Goal: Task Accomplishment & Management: Complete application form

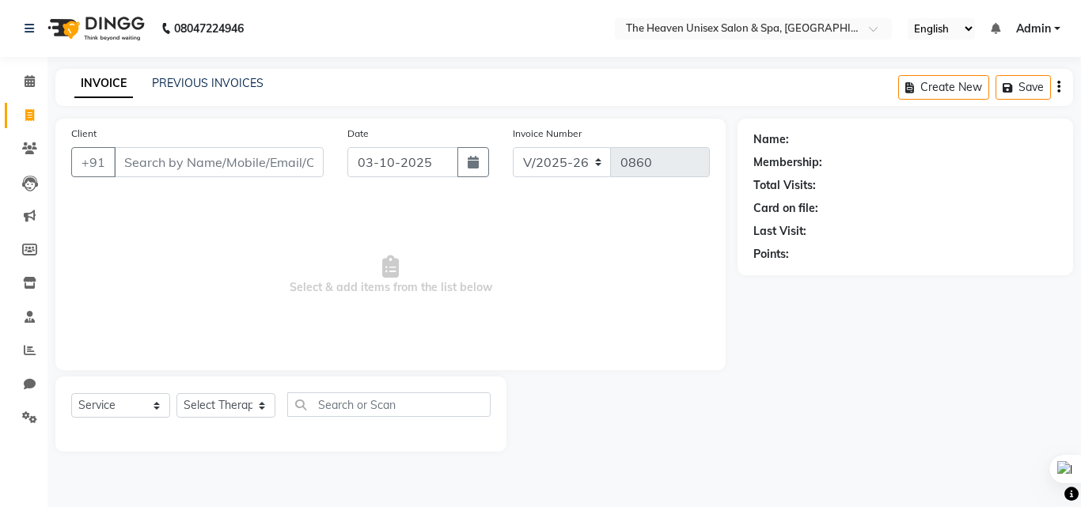
select select "8417"
select select "service"
click at [23, 77] on span at bounding box center [30, 82] width 28 height 18
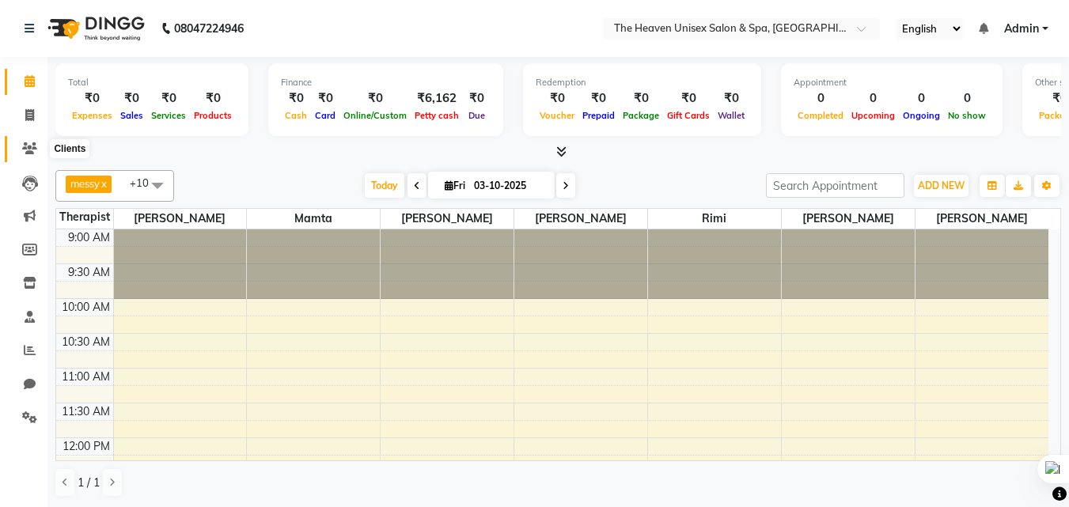
click at [27, 150] on icon at bounding box center [29, 148] width 15 height 12
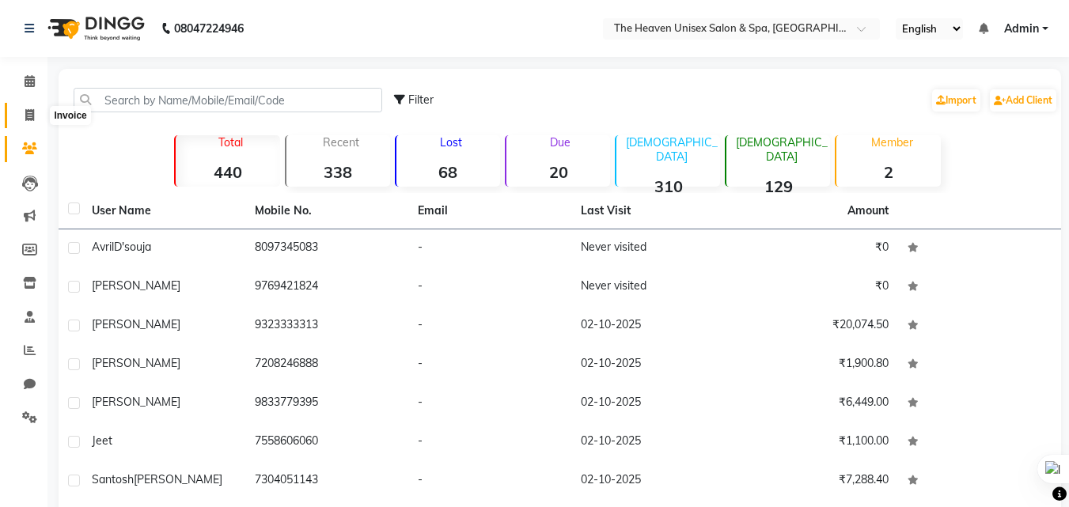
click at [23, 120] on span at bounding box center [30, 116] width 28 height 18
select select "8417"
select select "service"
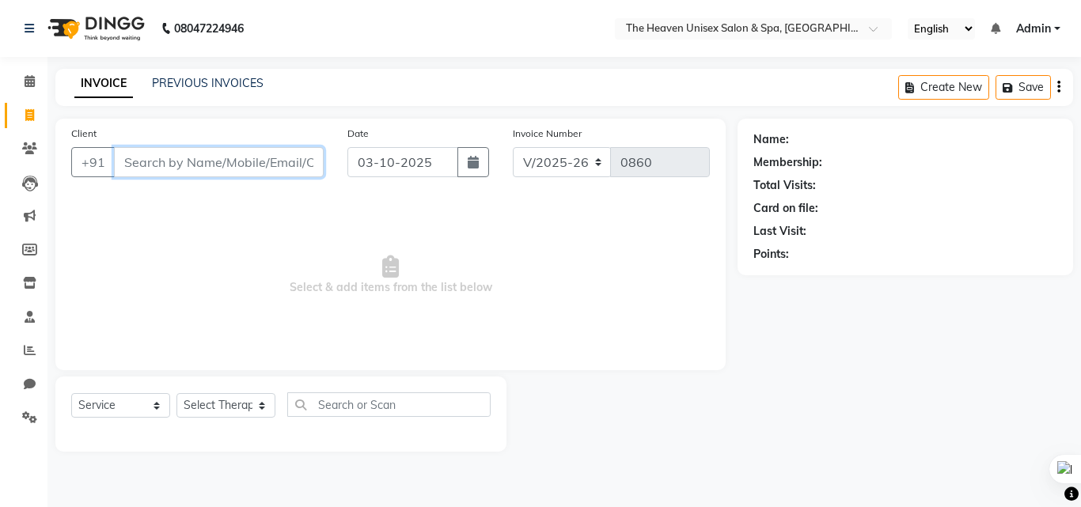
click at [179, 166] on input "Client" at bounding box center [219, 162] width 210 height 30
click at [195, 77] on link "PREVIOUS INVOICES" at bounding box center [208, 83] width 112 height 14
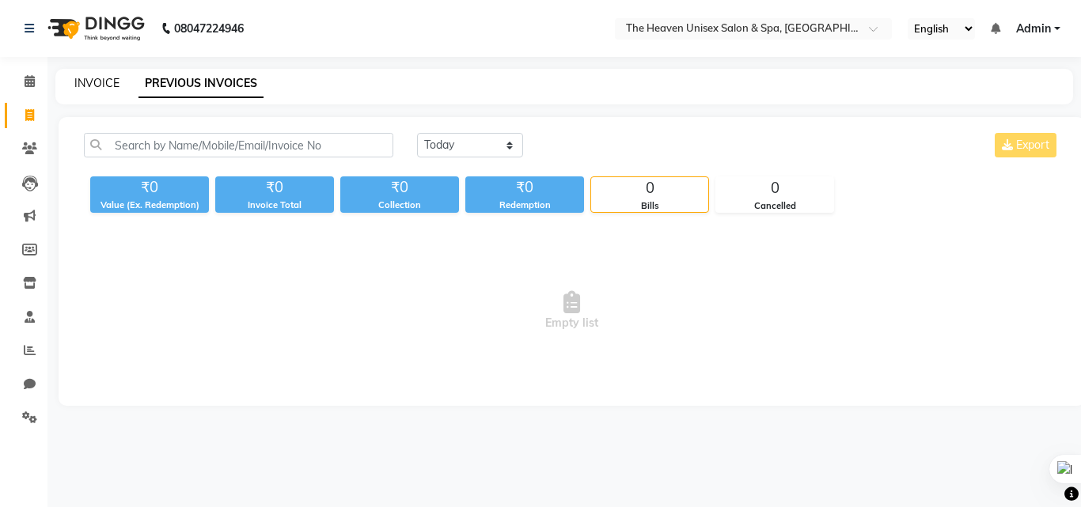
click at [87, 76] on link "INVOICE" at bounding box center [96, 83] width 45 height 14
select select "service"
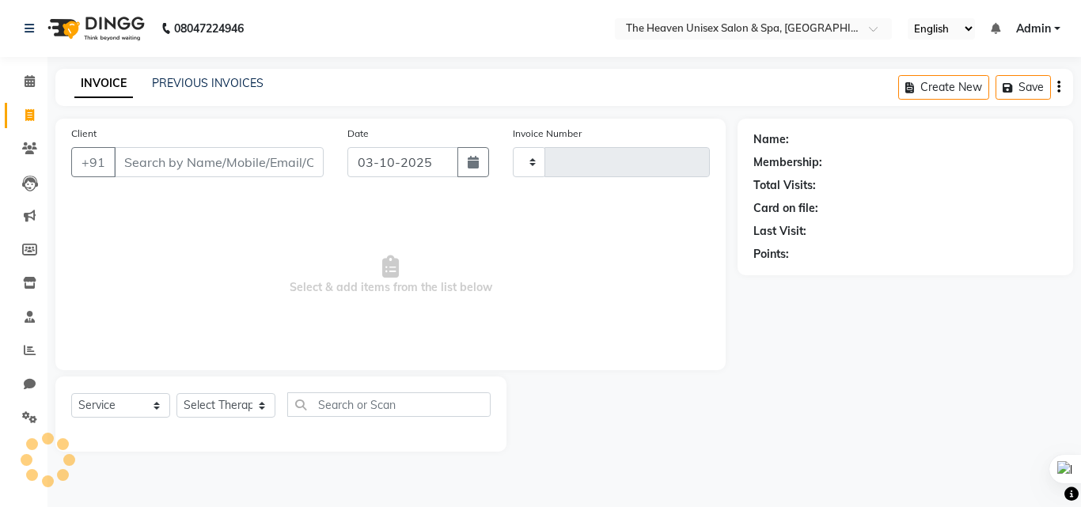
type input "0860"
select select "8417"
click at [163, 154] on input "Client" at bounding box center [219, 162] width 210 height 30
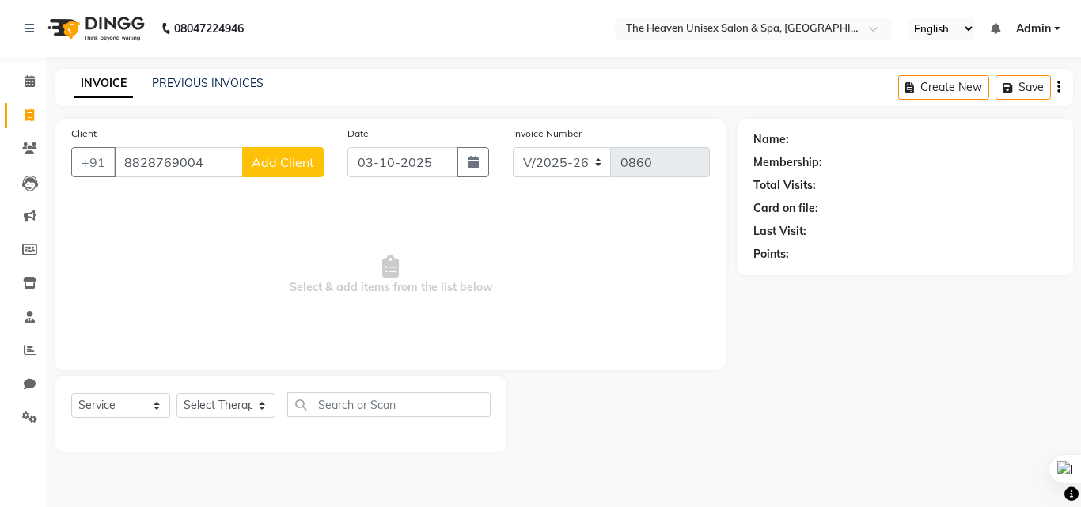
type input "8828769004"
click at [285, 166] on span "Add Client" at bounding box center [283, 162] width 62 height 16
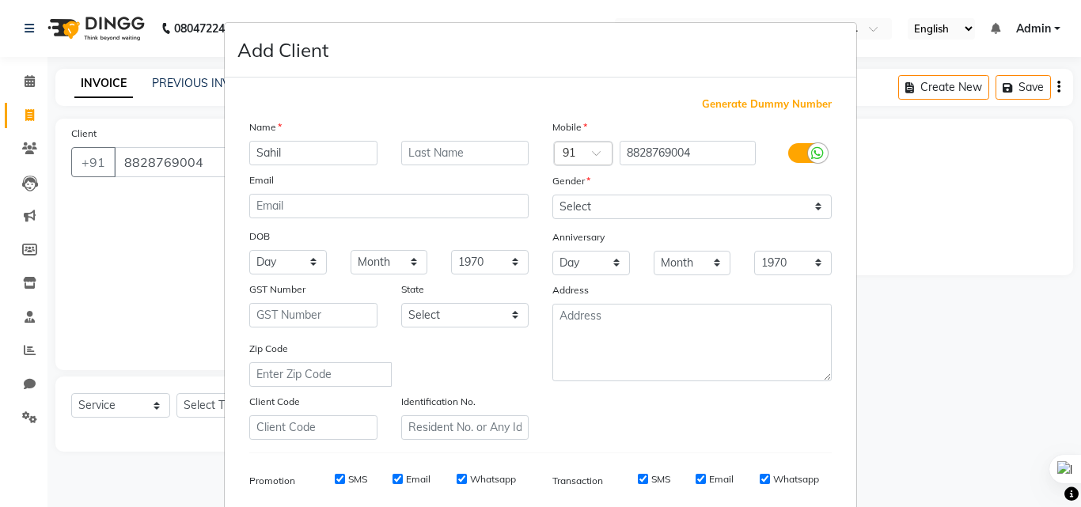
type input "Sahil"
type input "Patil"
click at [649, 214] on select "Select [DEMOGRAPHIC_DATA] [DEMOGRAPHIC_DATA] Other Prefer Not To Say" at bounding box center [691, 207] width 279 height 25
select select "[DEMOGRAPHIC_DATA]"
click at [552, 195] on select "Select [DEMOGRAPHIC_DATA] [DEMOGRAPHIC_DATA] Other Prefer Not To Say" at bounding box center [691, 207] width 279 height 25
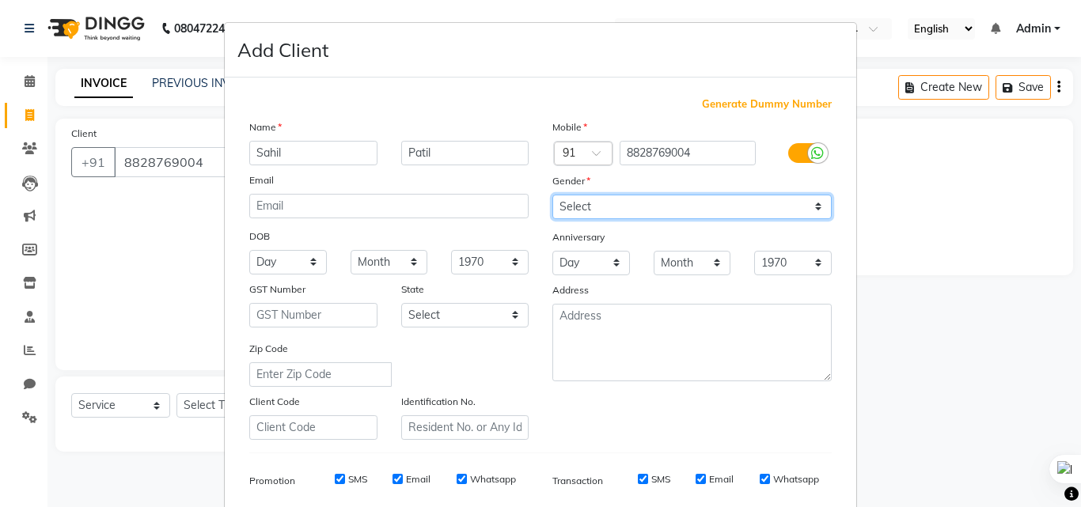
scroll to position [79, 0]
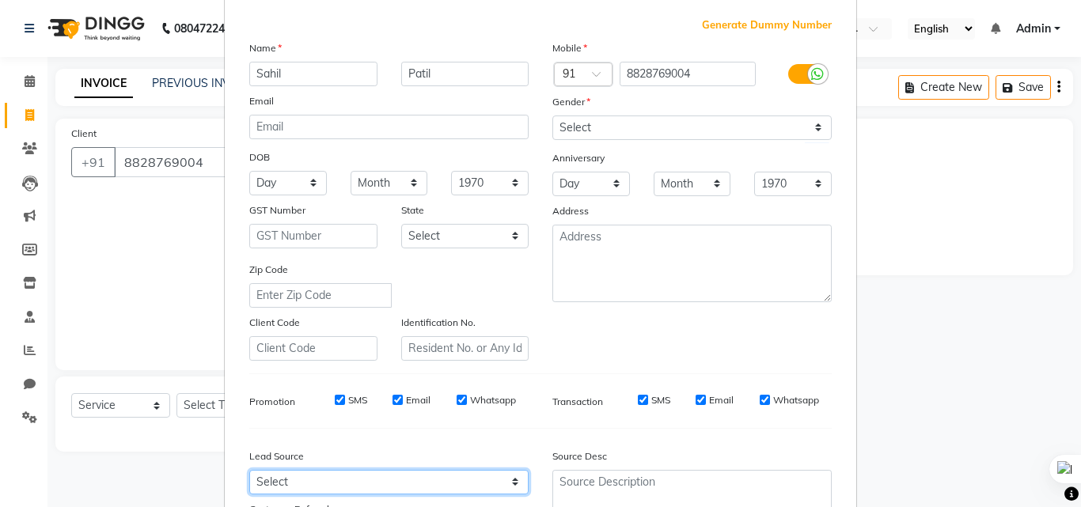
click at [341, 478] on select "Select Walk-in Referral Internet Friend Word of Mouth Advertisement Facebook Ju…" at bounding box center [388, 482] width 279 height 25
select select "55212"
click at [249, 470] on select "Select Walk-in Referral Internet Friend Word of Mouth Advertisement Facebook Ju…" at bounding box center [388, 482] width 279 height 25
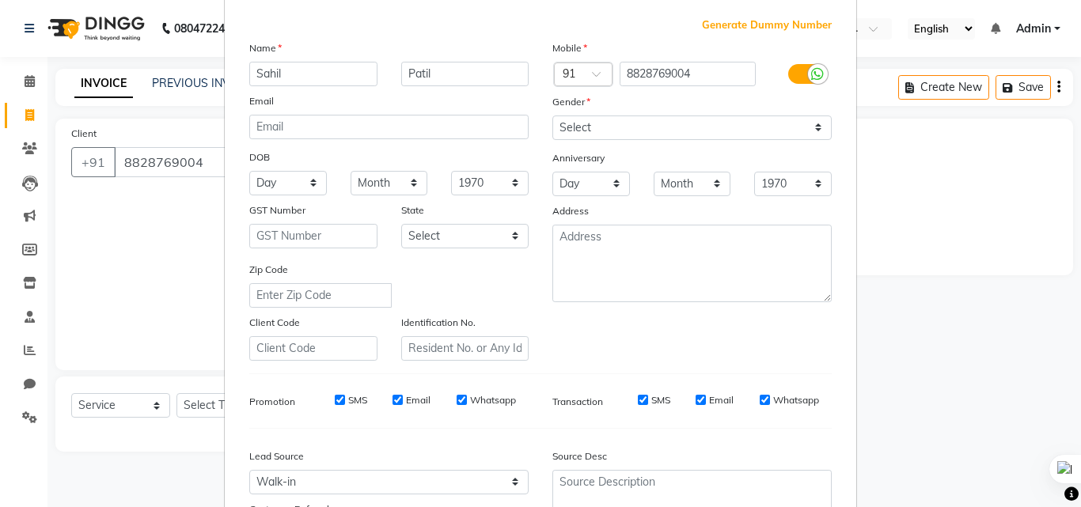
click at [799, 74] on label at bounding box center [806, 74] width 36 height 20
click at [0, 0] on input "checkbox" at bounding box center [0, 0] width 0 height 0
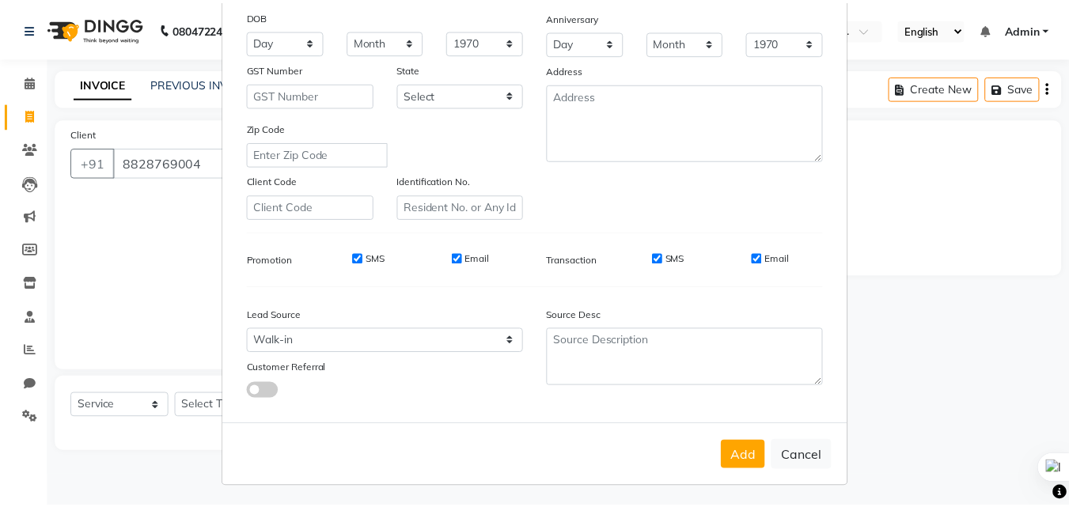
scroll to position [223, 0]
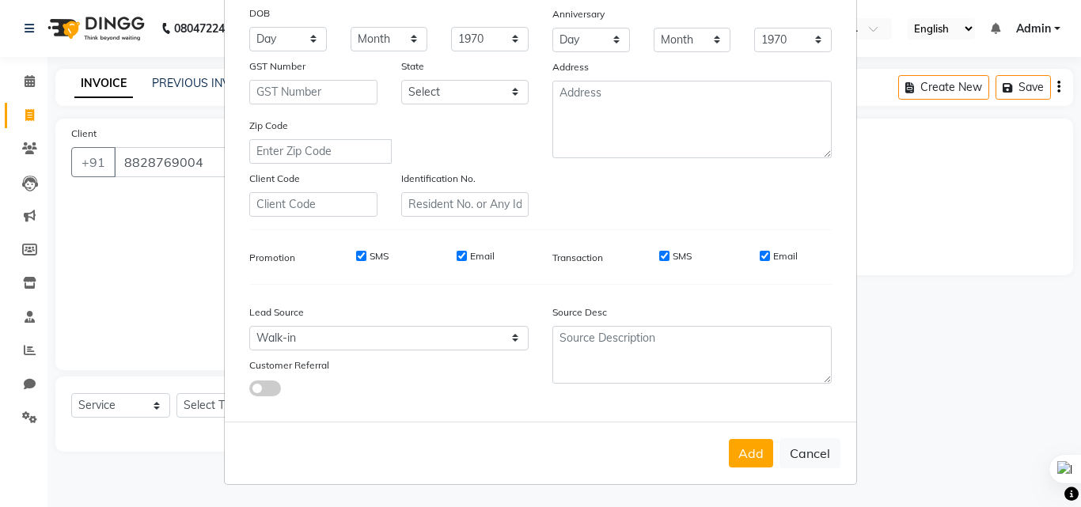
click at [357, 256] on input "SMS" at bounding box center [361, 256] width 10 height 10
checkbox input "false"
click at [456, 258] on input "Email" at bounding box center [461, 256] width 10 height 10
checkbox input "false"
click at [659, 254] on input "SMS" at bounding box center [664, 256] width 10 height 10
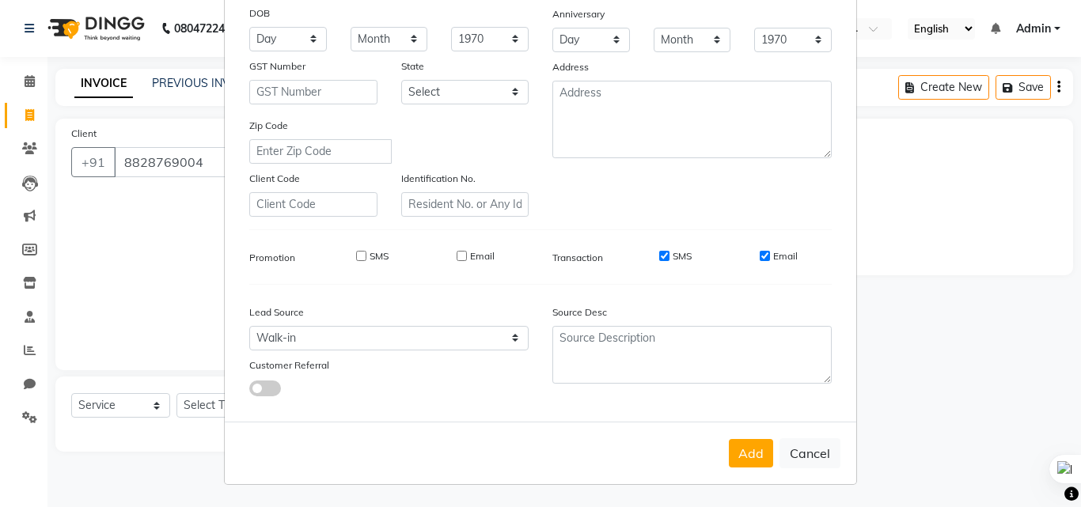
checkbox input "false"
click at [759, 257] on input "Email" at bounding box center [764, 256] width 10 height 10
checkbox input "false"
click at [730, 459] on button "Add" at bounding box center [751, 453] width 44 height 28
select select
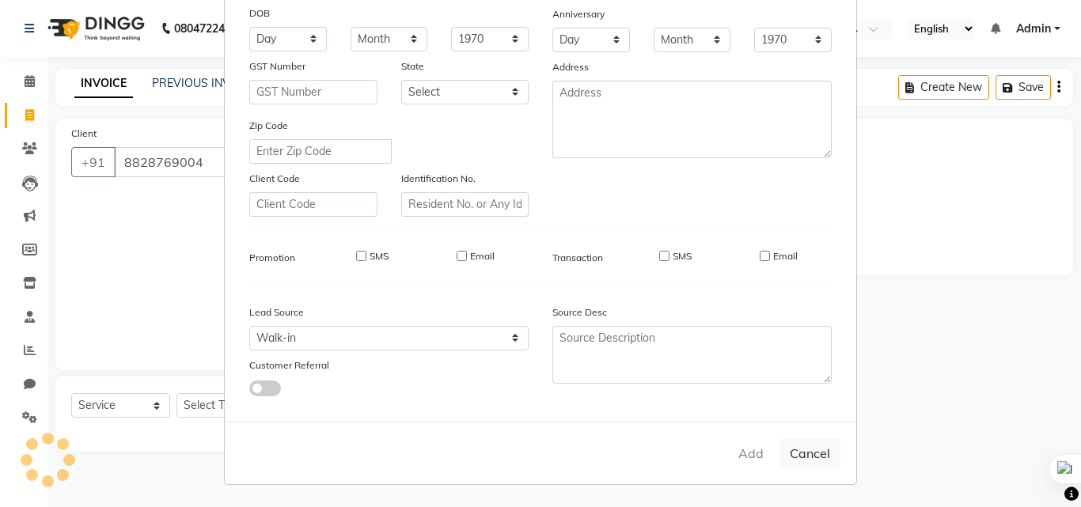
select select
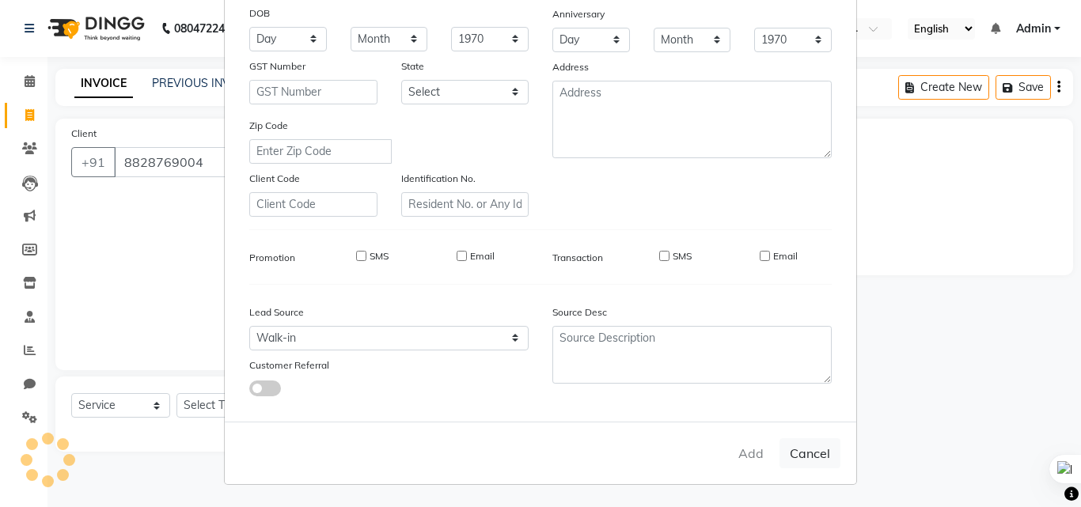
select select
checkbox input "false"
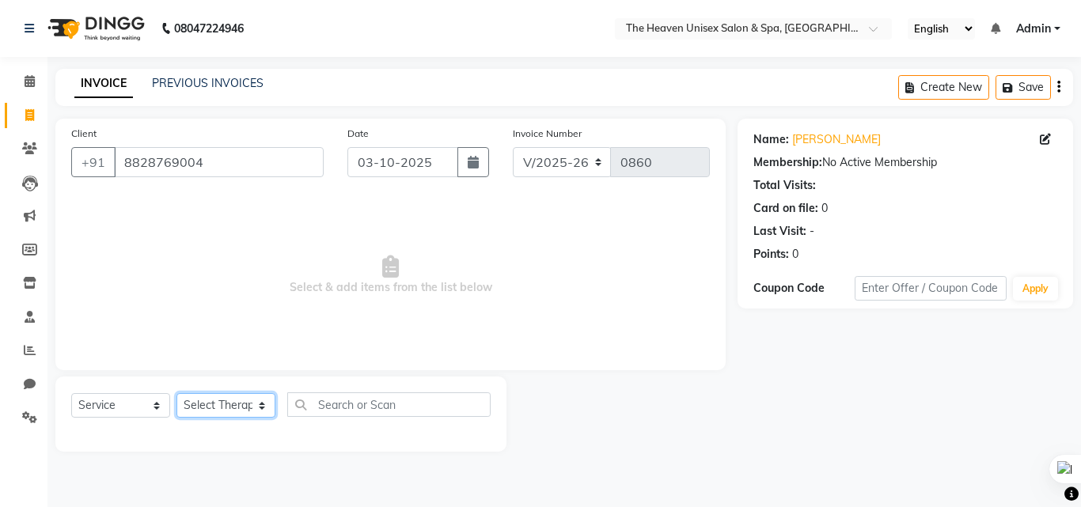
click at [240, 403] on select "Select Therapist [PERSON_NAME] [PERSON_NAME] HRS House Lucky [PERSON_NAME] [PER…" at bounding box center [225, 405] width 99 height 25
select select "88810"
click at [176, 393] on select "Select Therapist [PERSON_NAME] [PERSON_NAME] HRS House Lucky [PERSON_NAME] [PER…" at bounding box center [225, 405] width 99 height 25
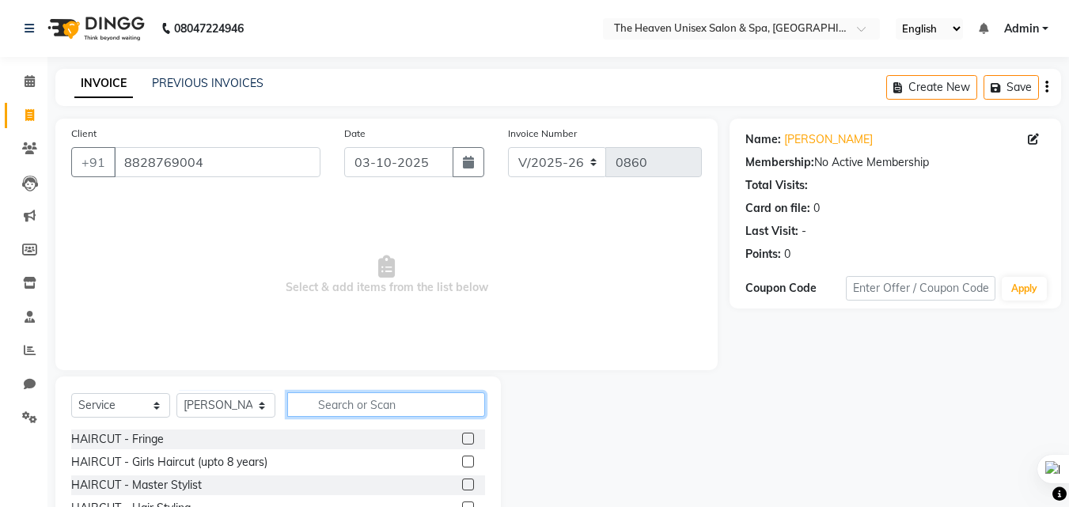
click at [391, 402] on input "text" at bounding box center [386, 404] width 198 height 25
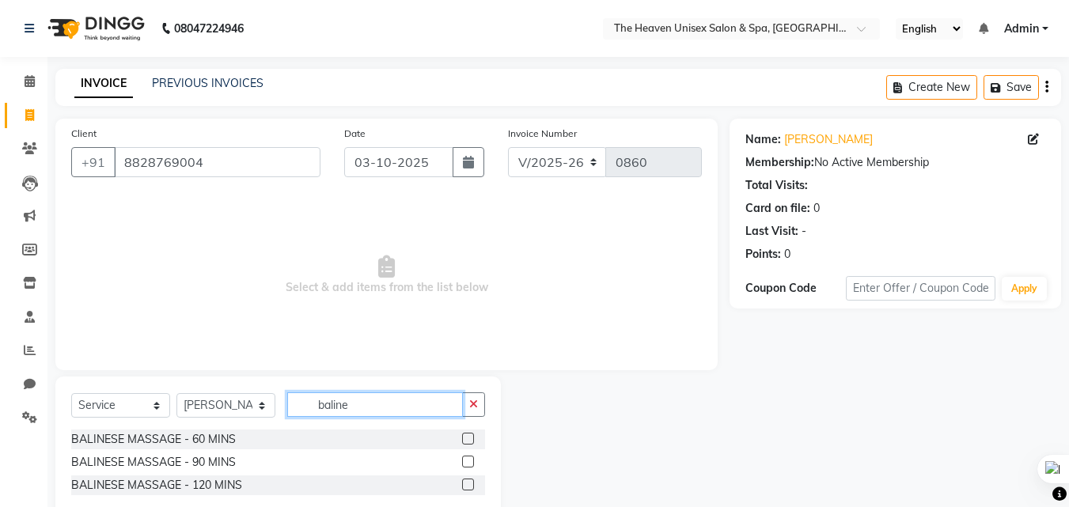
type input "baline"
click at [470, 441] on label at bounding box center [468, 439] width 12 height 12
click at [470, 441] on input "checkbox" at bounding box center [467, 439] width 10 height 10
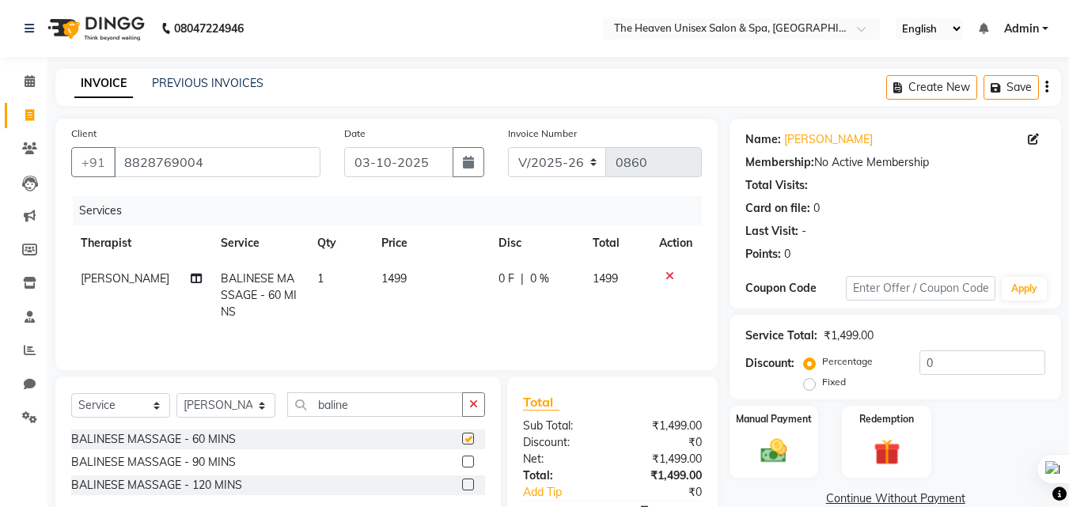
checkbox input "false"
click at [501, 281] on span "0 F" at bounding box center [506, 279] width 16 height 17
select select "88810"
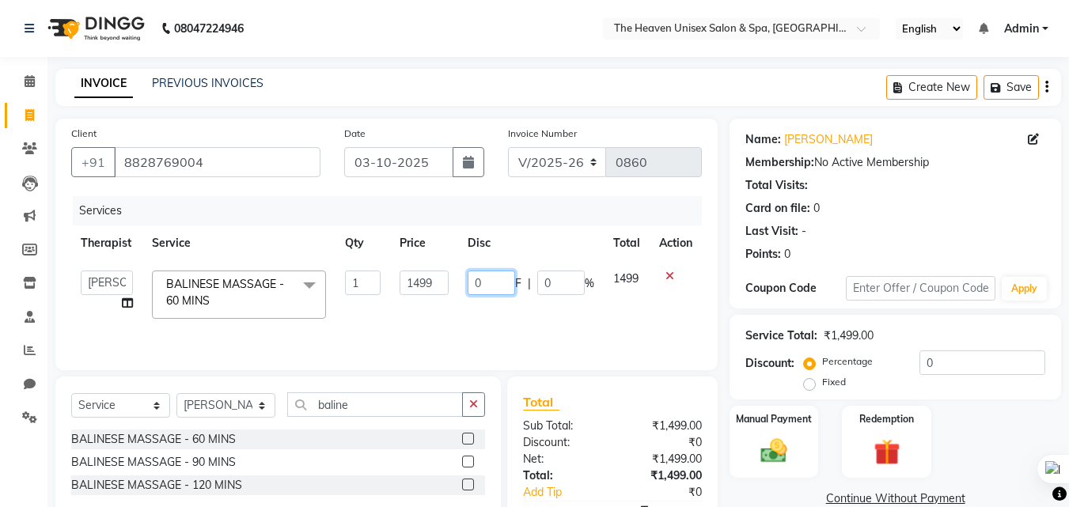
click at [505, 285] on input "0" at bounding box center [491, 283] width 47 height 25
type input "399"
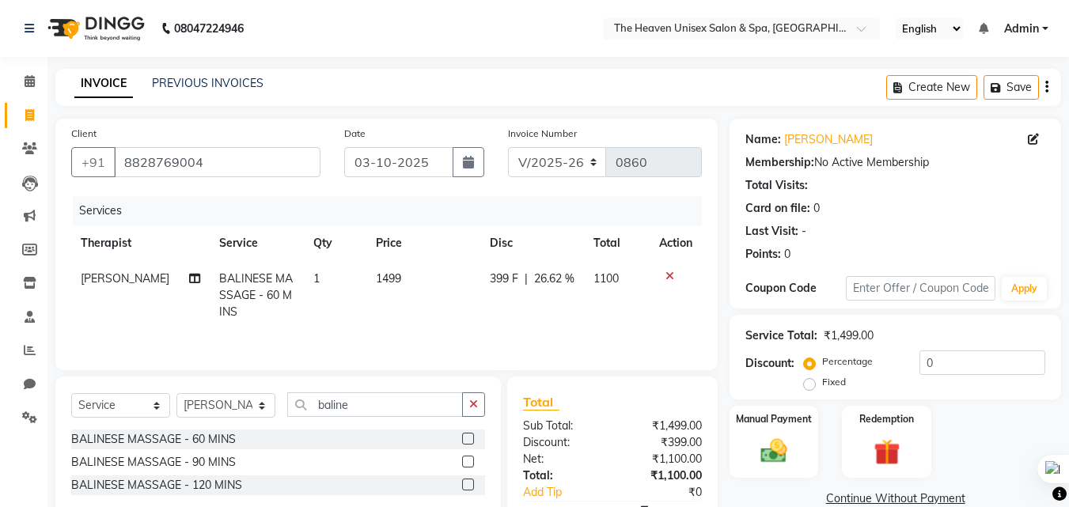
click at [262, 281] on span "BALINESE MASSAGE - 60 MINS" at bounding box center [256, 294] width 74 height 47
select select "88810"
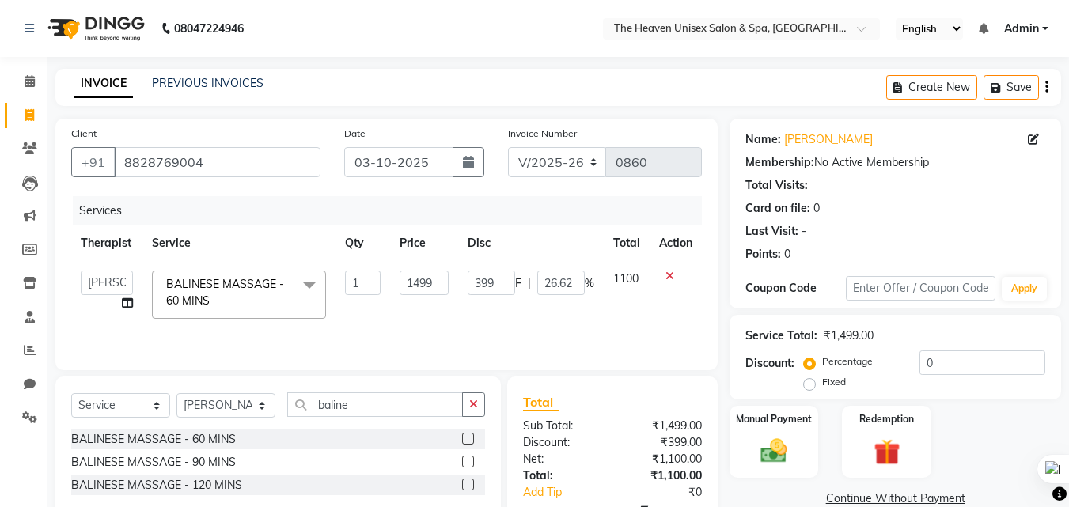
click at [287, 278] on span "BALINESE MASSAGE - 60 MINS x" at bounding box center [231, 293] width 139 height 34
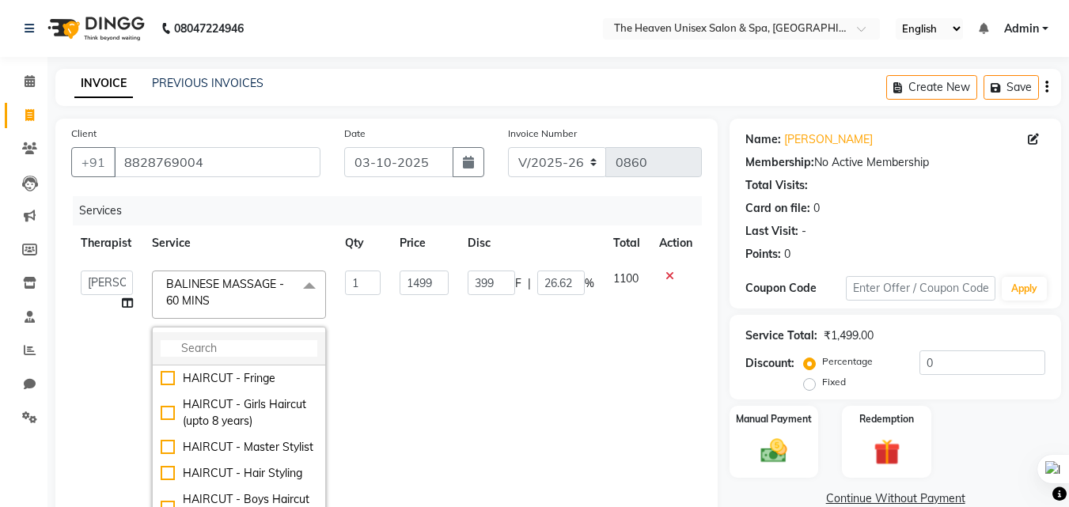
click at [229, 338] on li at bounding box center [239, 348] width 172 height 33
click at [218, 346] on input "multiselect-search" at bounding box center [239, 348] width 157 height 17
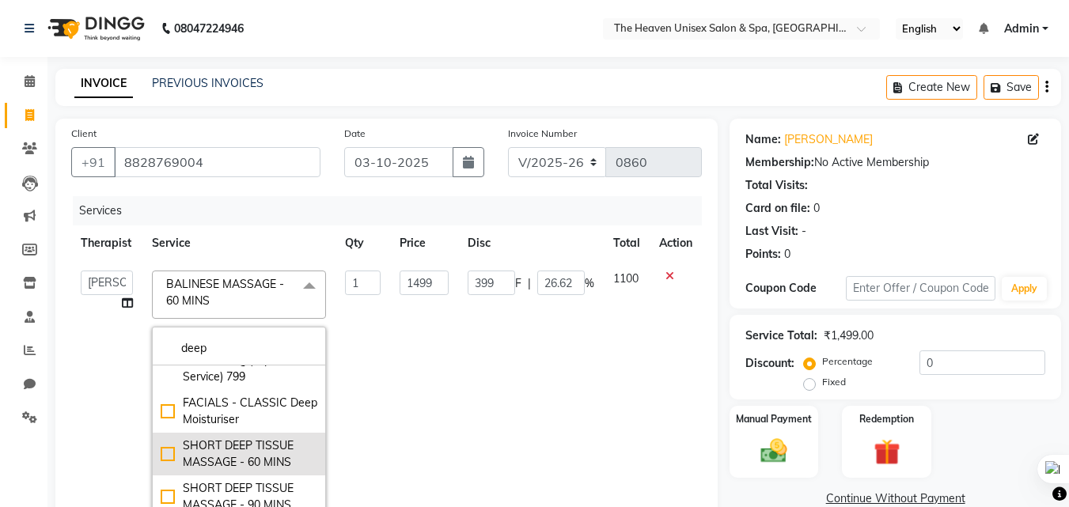
scroll to position [79, 0]
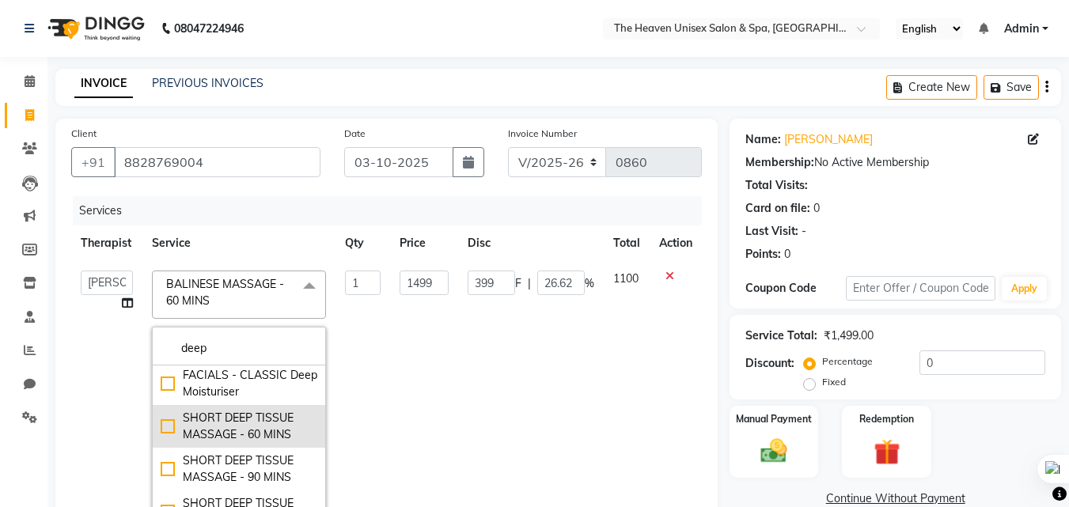
type input "deep"
click at [161, 428] on div "SHORT DEEP TISSUE MASSAGE - 60 MINS" at bounding box center [239, 426] width 157 height 33
checkbox input "true"
type input "1599"
type input "0"
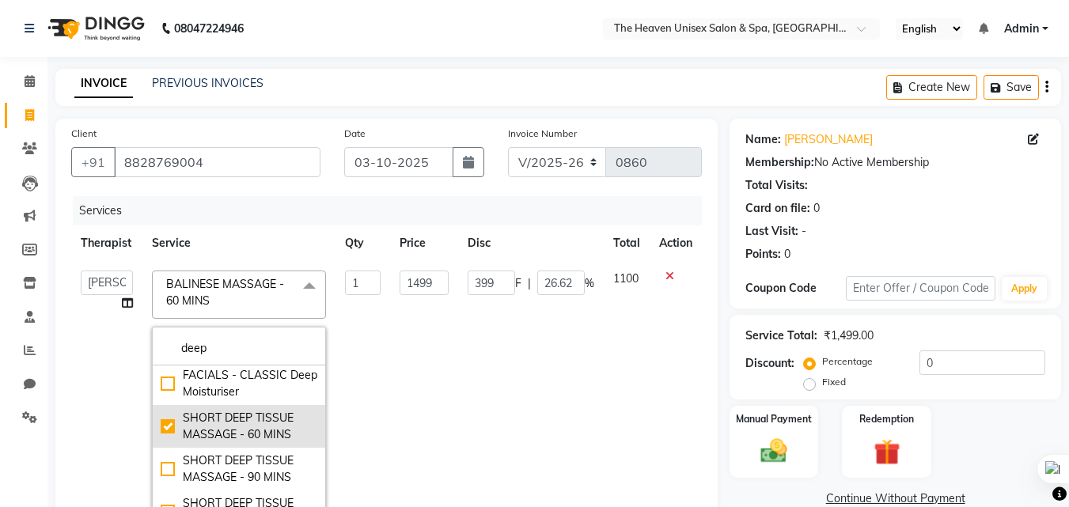
type input "0"
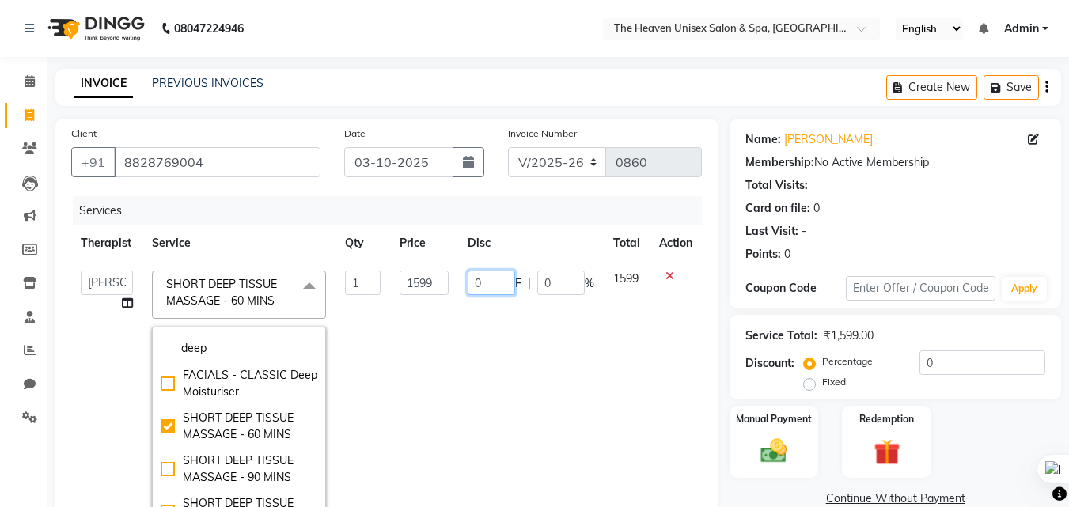
click at [490, 283] on input "0" at bounding box center [491, 283] width 47 height 25
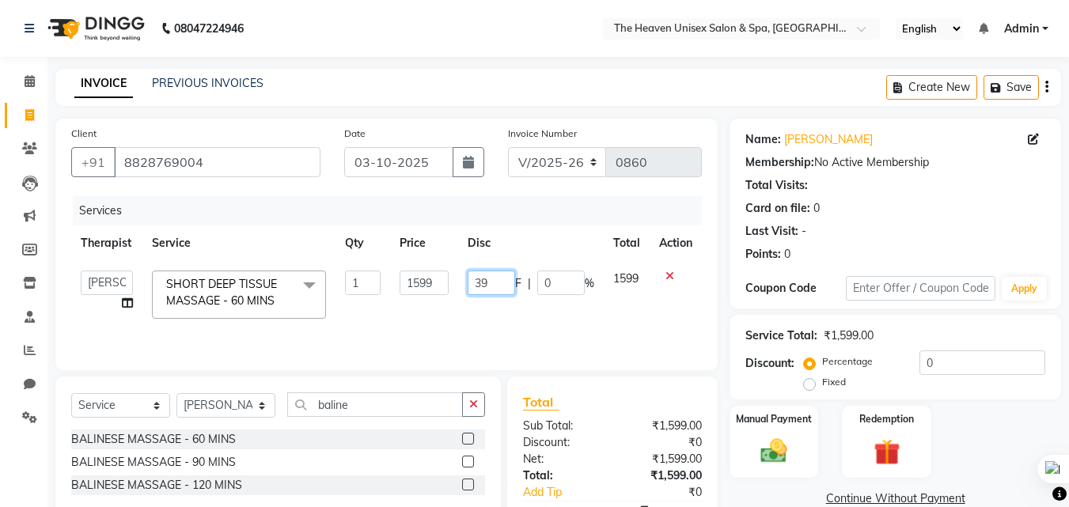
type input "399"
click at [611, 210] on div "Services" at bounding box center [393, 210] width 641 height 29
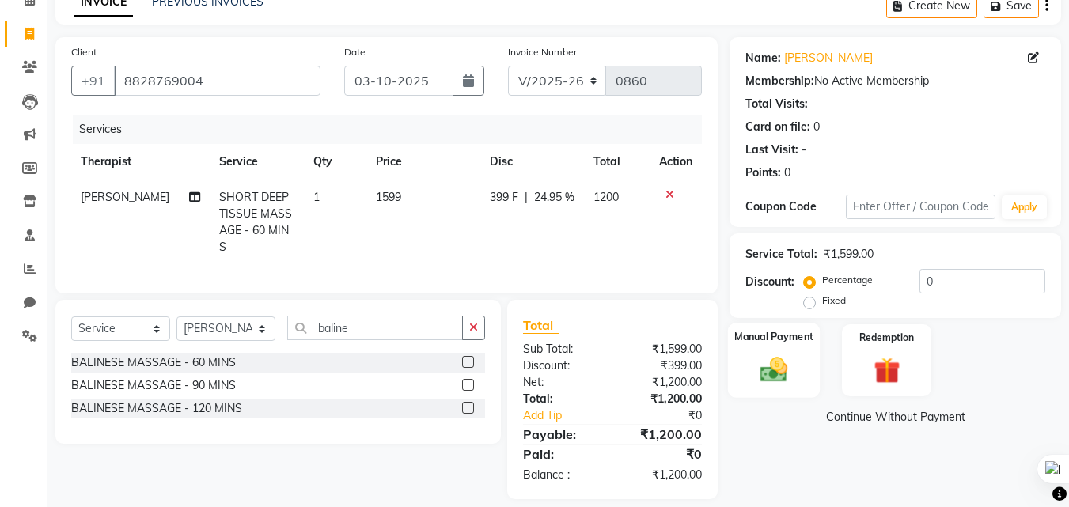
scroll to position [93, 0]
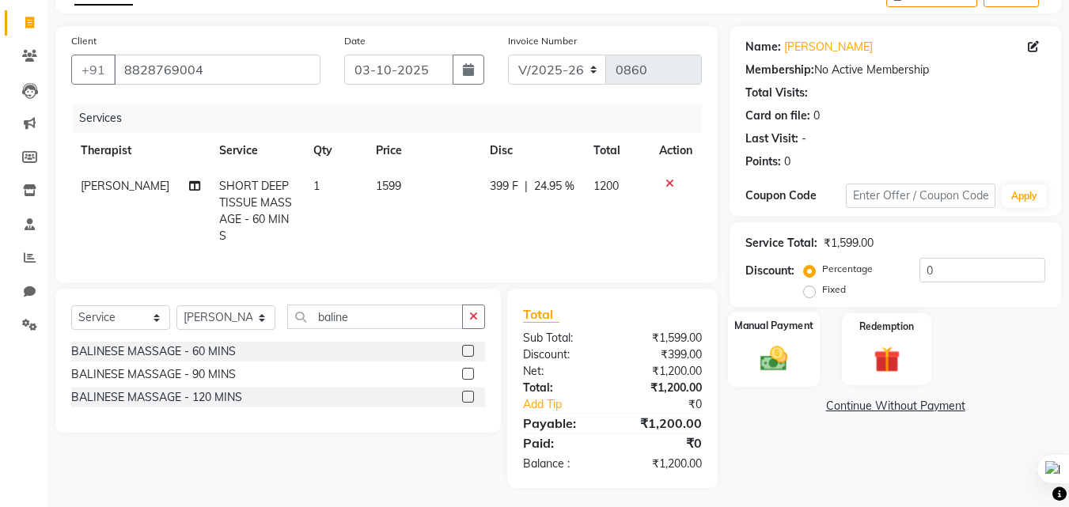
click at [774, 355] on img at bounding box center [774, 359] width 44 height 32
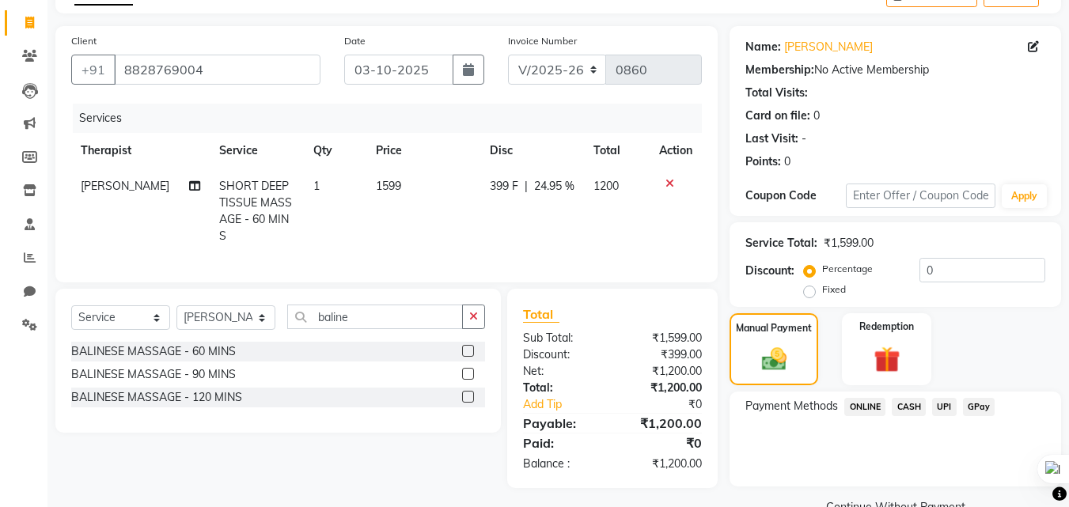
click at [975, 412] on span "GPay" at bounding box center [979, 407] width 32 height 18
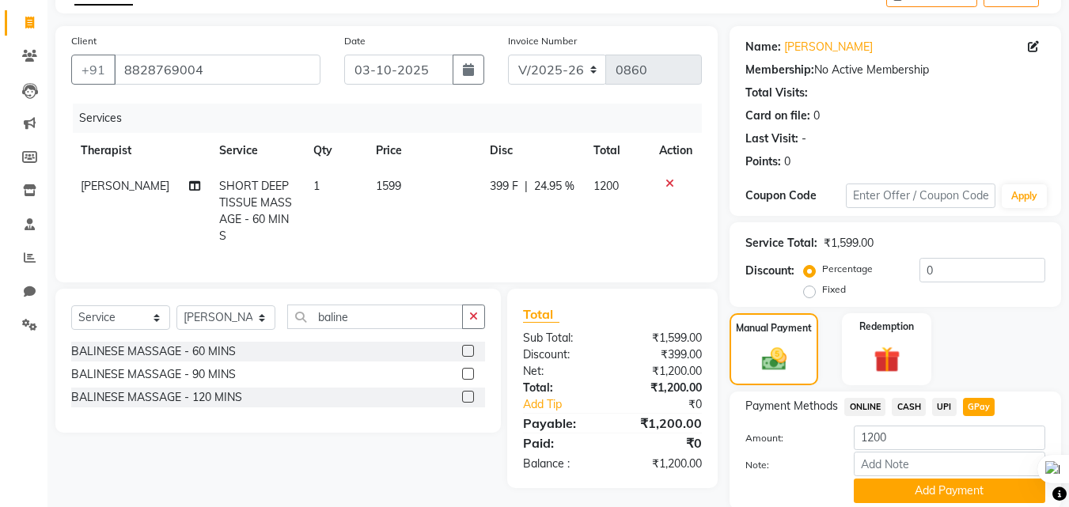
click at [110, 189] on span "[PERSON_NAME]" at bounding box center [125, 186] width 89 height 14
select select "88810"
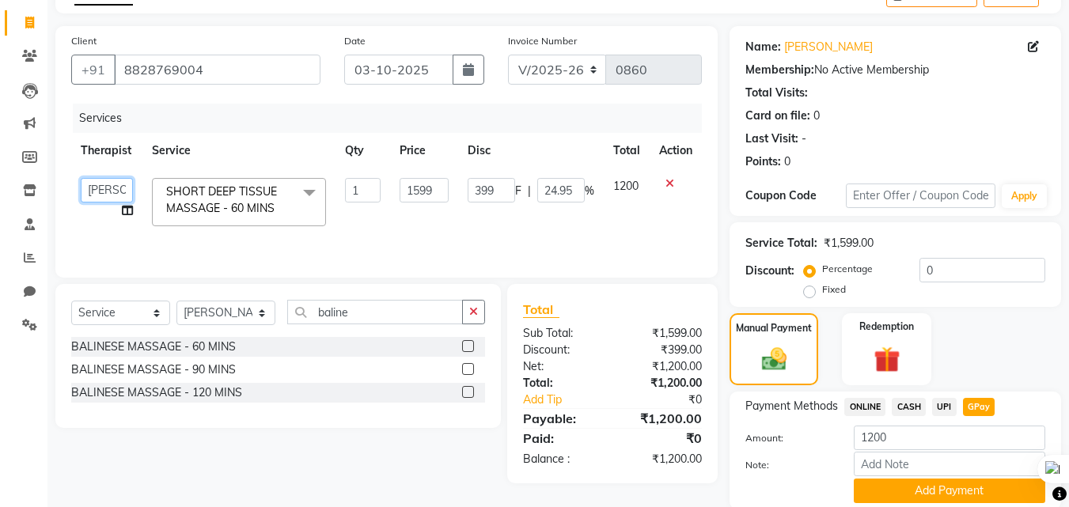
click at [99, 191] on select "[PERSON_NAME] [PERSON_NAME] HRS House [PERSON_NAME] [PERSON_NAME] Rashmi [PERSO…" at bounding box center [107, 190] width 52 height 25
select select "90533"
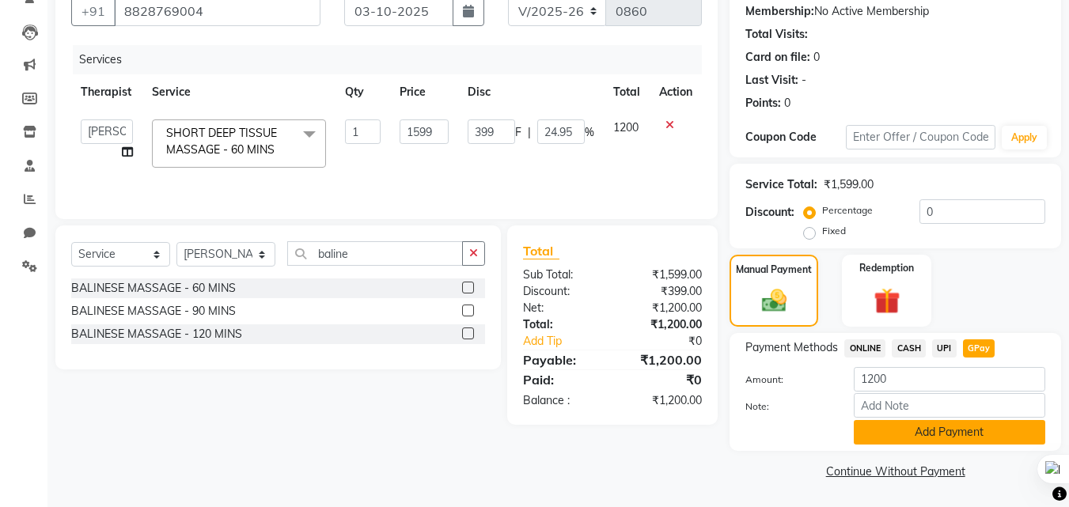
click at [982, 434] on button "Add Payment" at bounding box center [949, 432] width 191 height 25
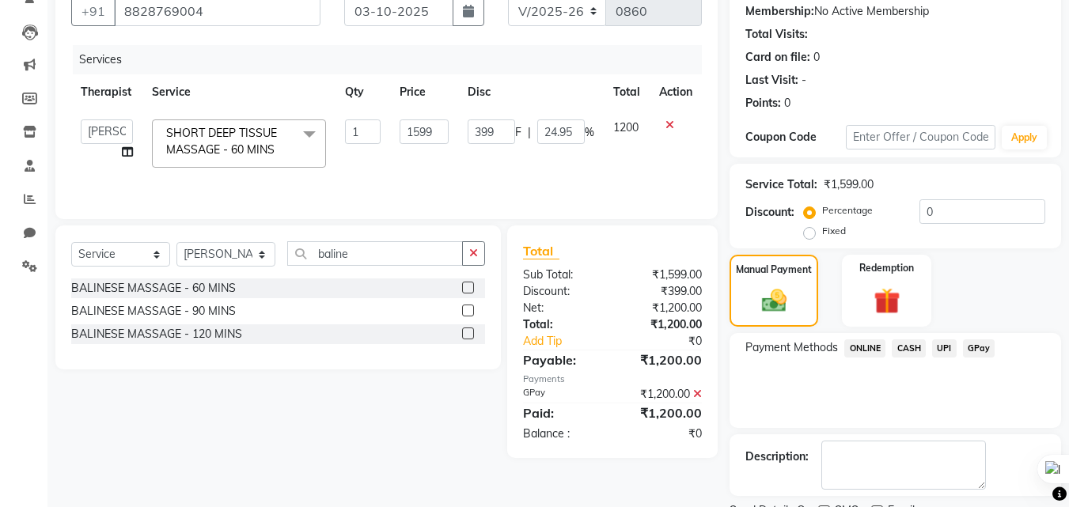
scroll to position [218, 0]
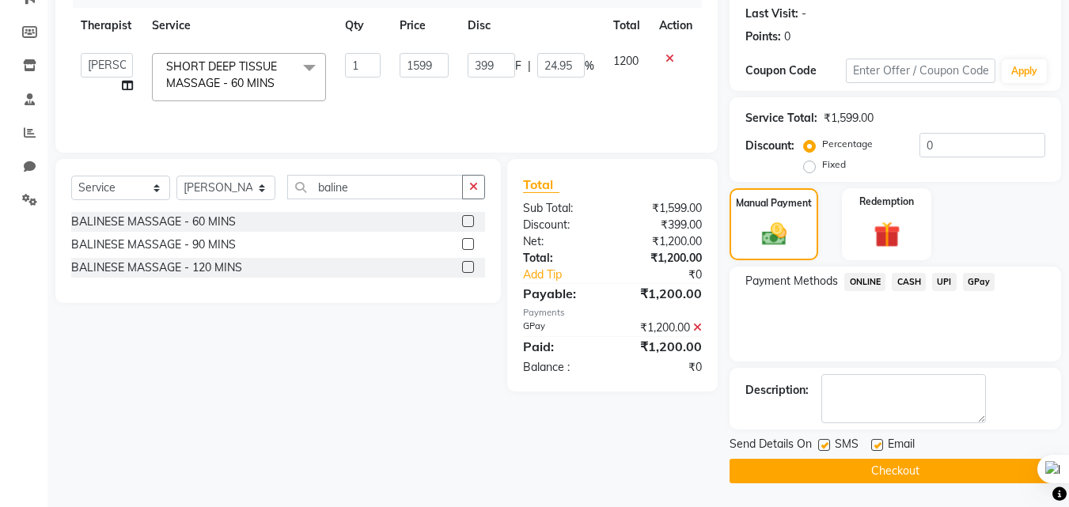
click at [869, 475] on button "Checkout" at bounding box center [894, 471] width 331 height 25
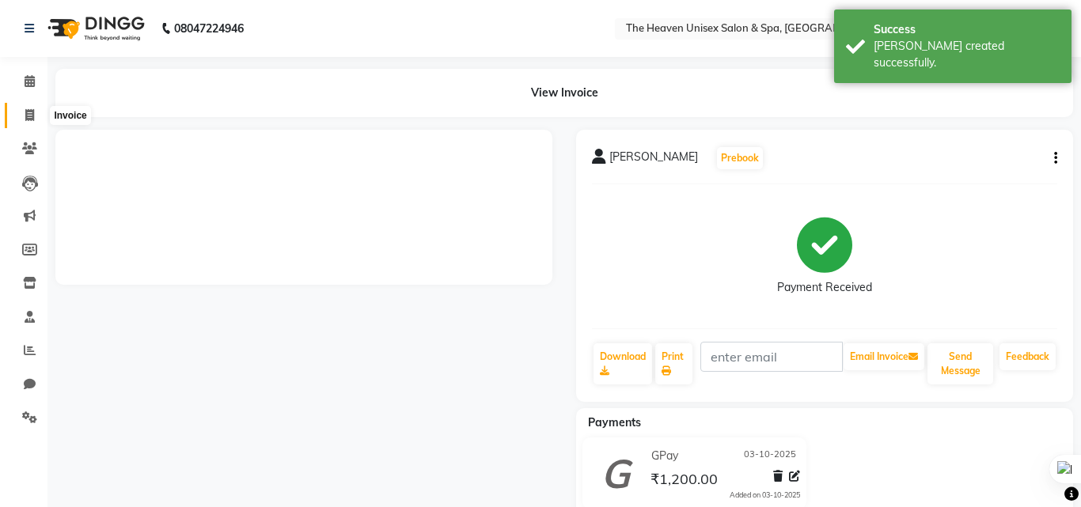
click at [27, 119] on icon at bounding box center [29, 115] width 9 height 12
select select "service"
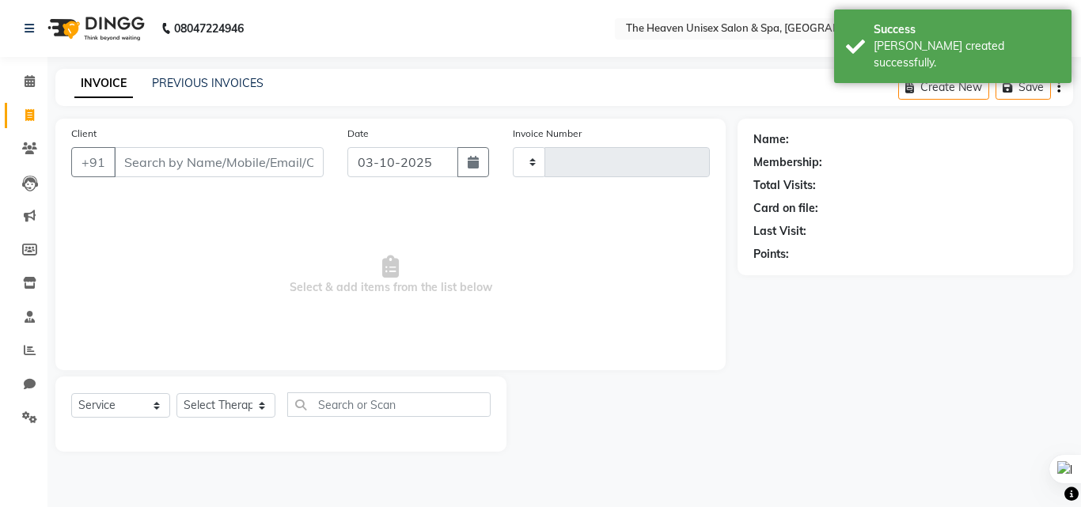
type input "0861"
select select "8417"
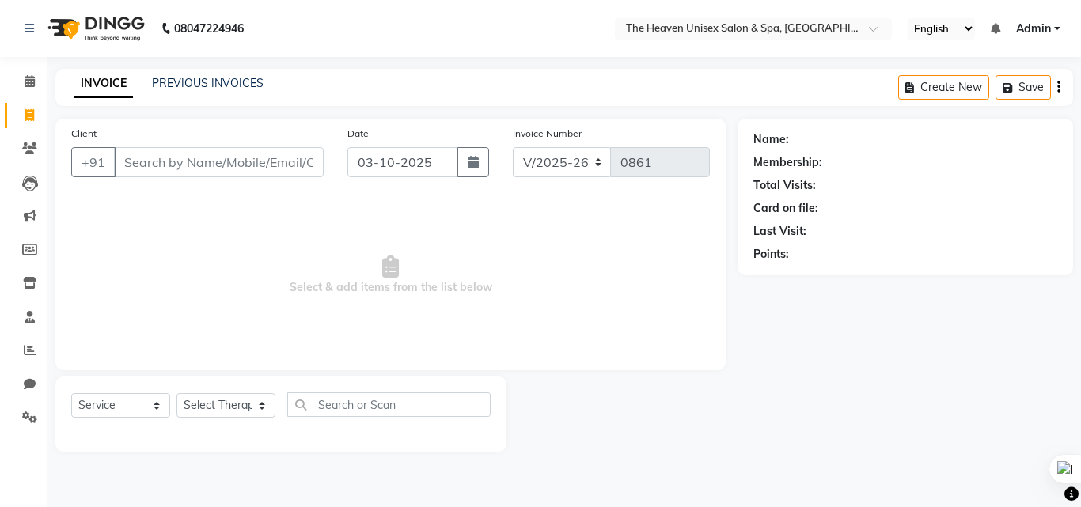
click at [168, 153] on input "Client" at bounding box center [219, 162] width 210 height 30
type input "8169126200"
click at [282, 159] on span "Add Client" at bounding box center [283, 162] width 62 height 16
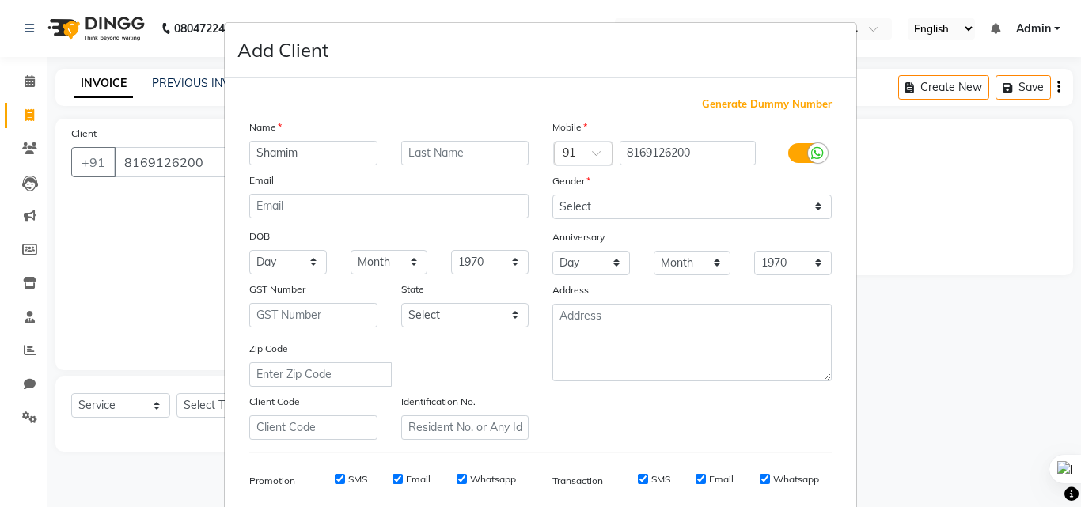
type input "Shamim"
click at [617, 201] on select "Select [DEMOGRAPHIC_DATA] [DEMOGRAPHIC_DATA] Other Prefer Not To Say" at bounding box center [691, 207] width 279 height 25
select select "[DEMOGRAPHIC_DATA]"
click at [552, 195] on select "Select [DEMOGRAPHIC_DATA] [DEMOGRAPHIC_DATA] Other Prefer Not To Say" at bounding box center [691, 207] width 279 height 25
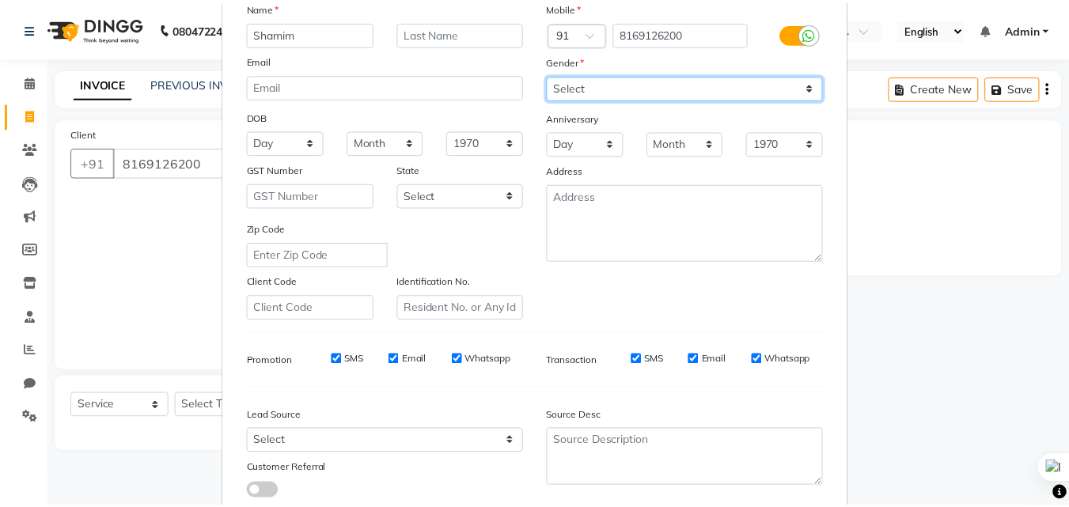
scroll to position [223, 0]
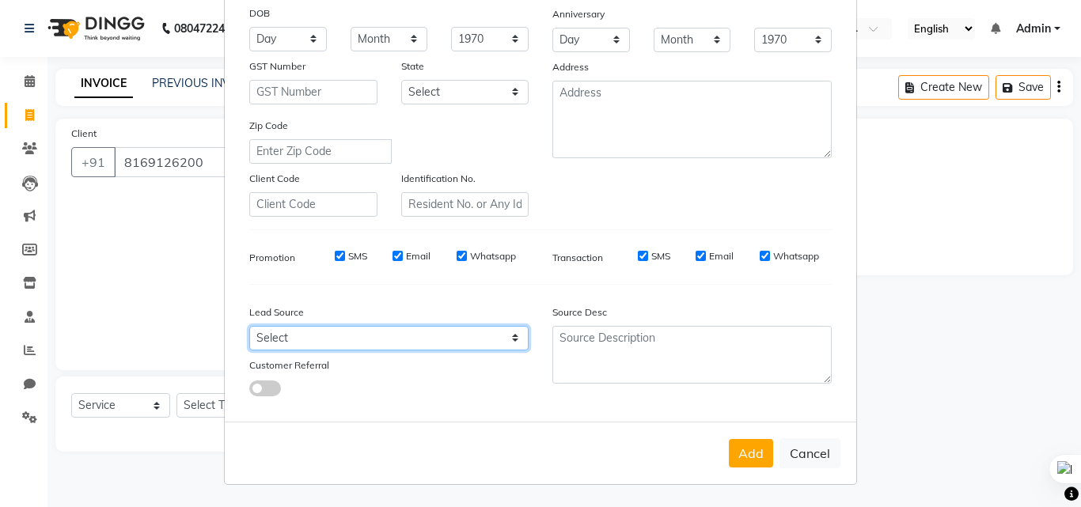
click at [379, 343] on select "Select Walk-in Referral Internet Friend Word of Mouth Advertisement Facebook Ju…" at bounding box center [388, 338] width 279 height 25
select select "55212"
click at [249, 326] on select "Select Walk-in Referral Internet Friend Word of Mouth Advertisement Facebook Ju…" at bounding box center [388, 338] width 279 height 25
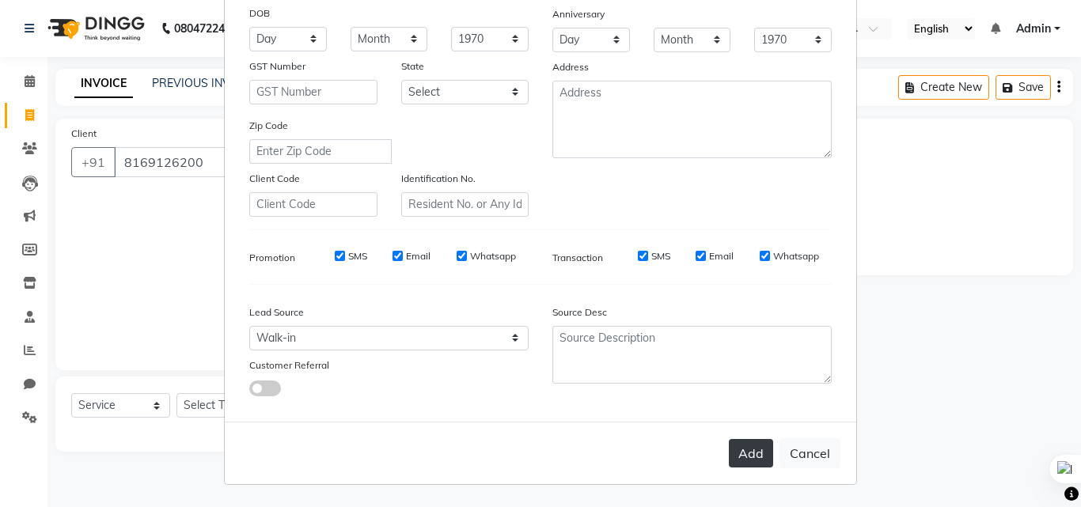
click at [739, 446] on button "Add" at bounding box center [751, 453] width 44 height 28
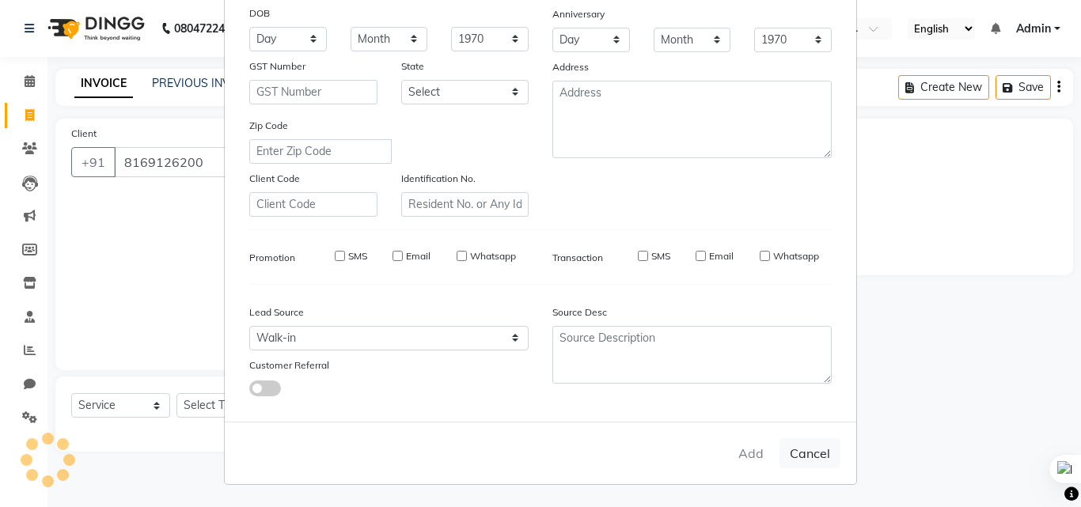
select select
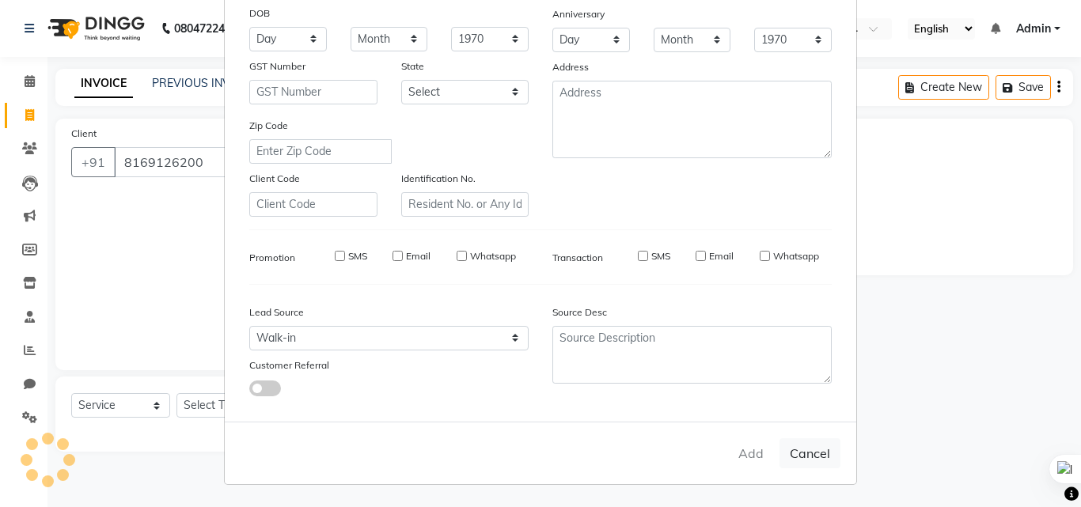
select select
checkbox input "false"
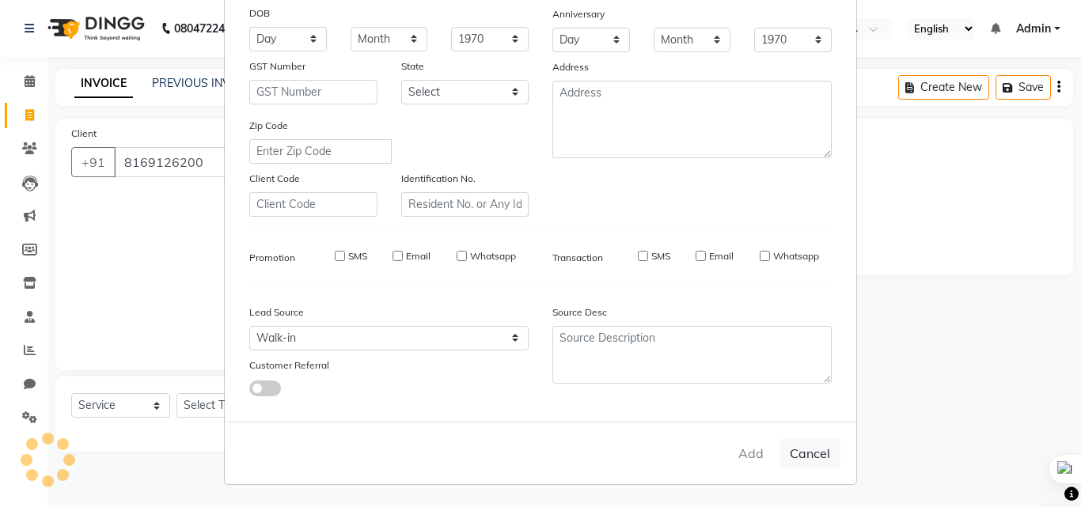
checkbox input "false"
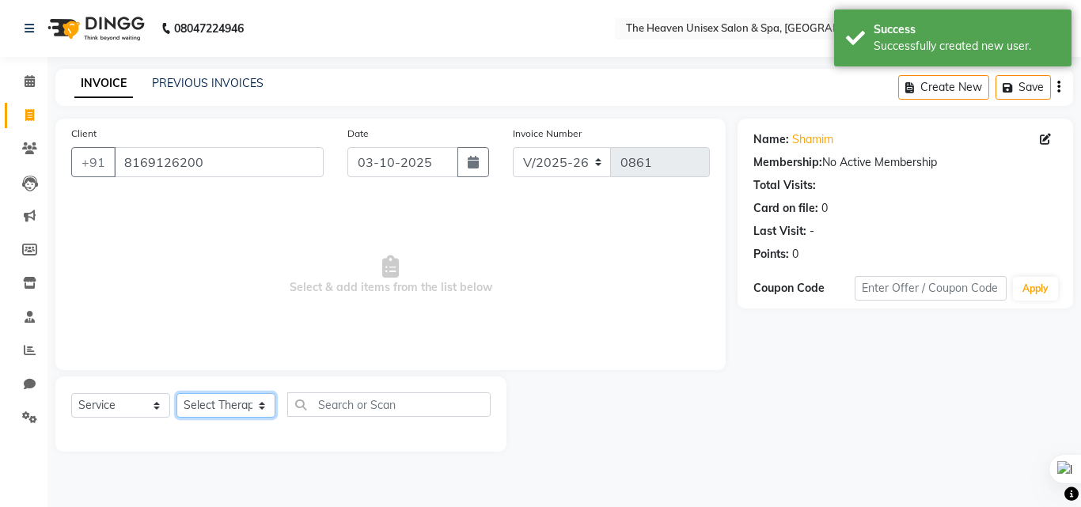
click at [206, 415] on select "Select Therapist [PERSON_NAME] [PERSON_NAME] HRS House Lucky [PERSON_NAME] [PER…" at bounding box center [225, 405] width 99 height 25
select select "93373"
click at [176, 393] on select "Select Therapist [PERSON_NAME] [PERSON_NAME] HRS House Lucky [PERSON_NAME] [PER…" at bounding box center [225, 405] width 99 height 25
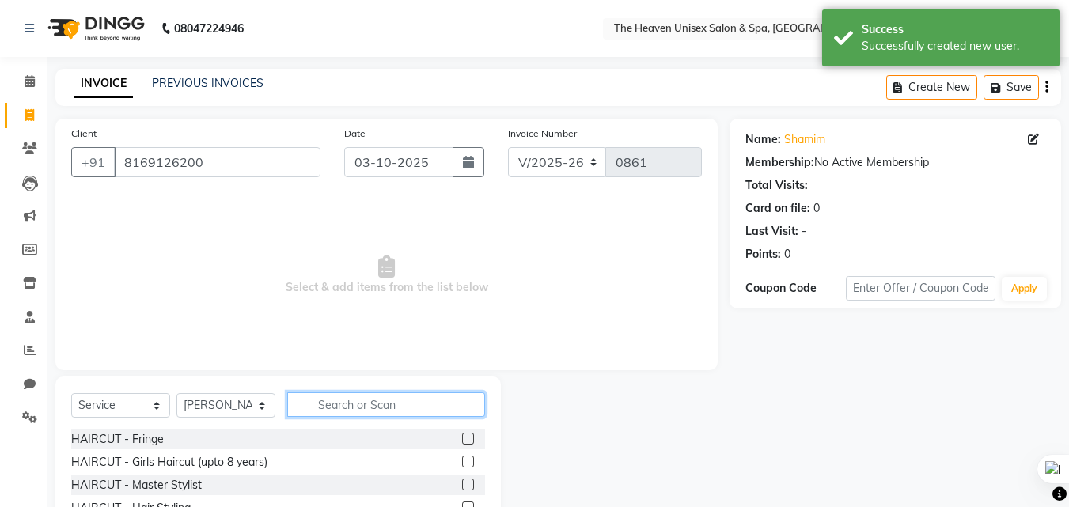
click at [375, 404] on input "text" at bounding box center [386, 404] width 198 height 25
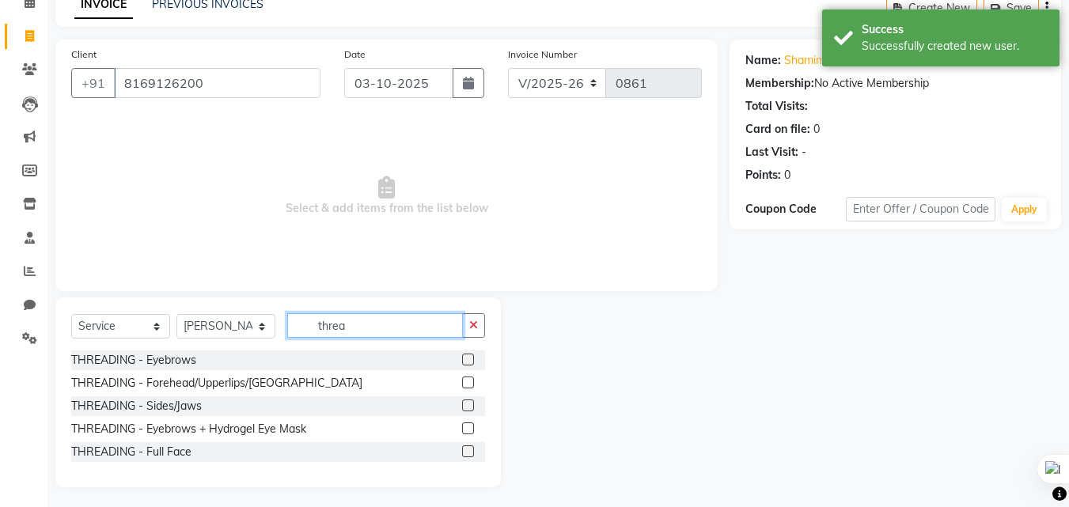
type input "threa"
click at [471, 357] on label at bounding box center [468, 360] width 12 height 12
click at [471, 357] on input "checkbox" at bounding box center [467, 360] width 10 height 10
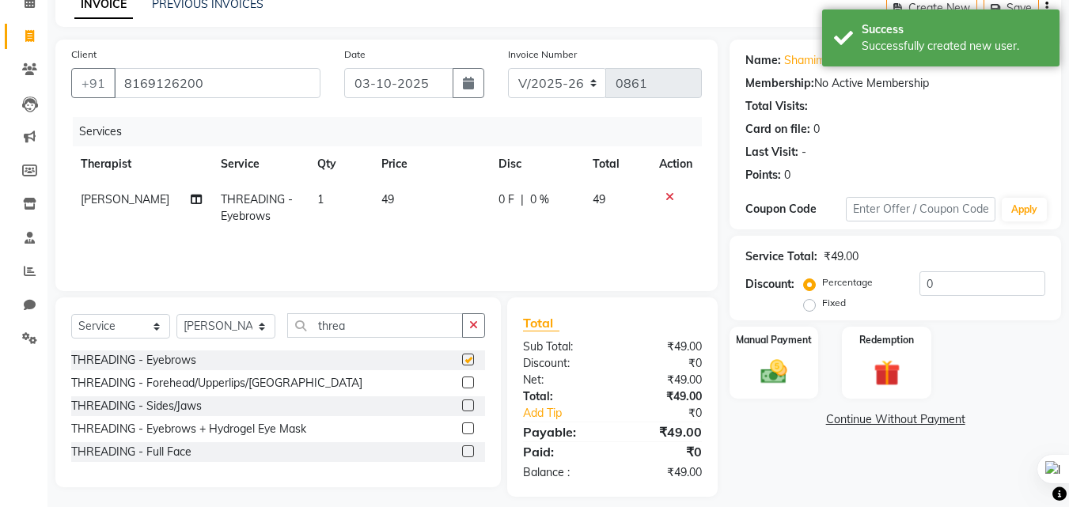
checkbox input "false"
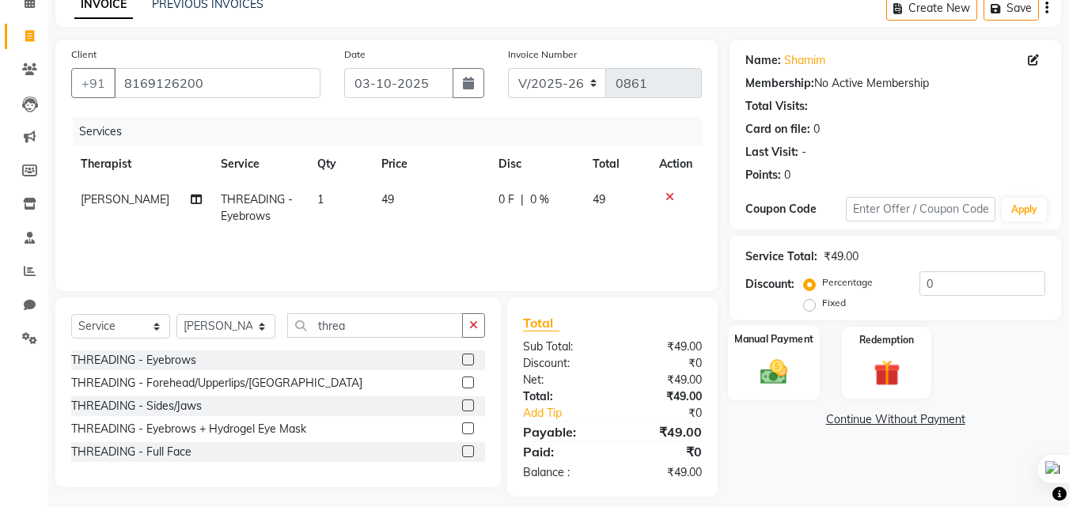
click at [790, 362] on img at bounding box center [774, 372] width 44 height 32
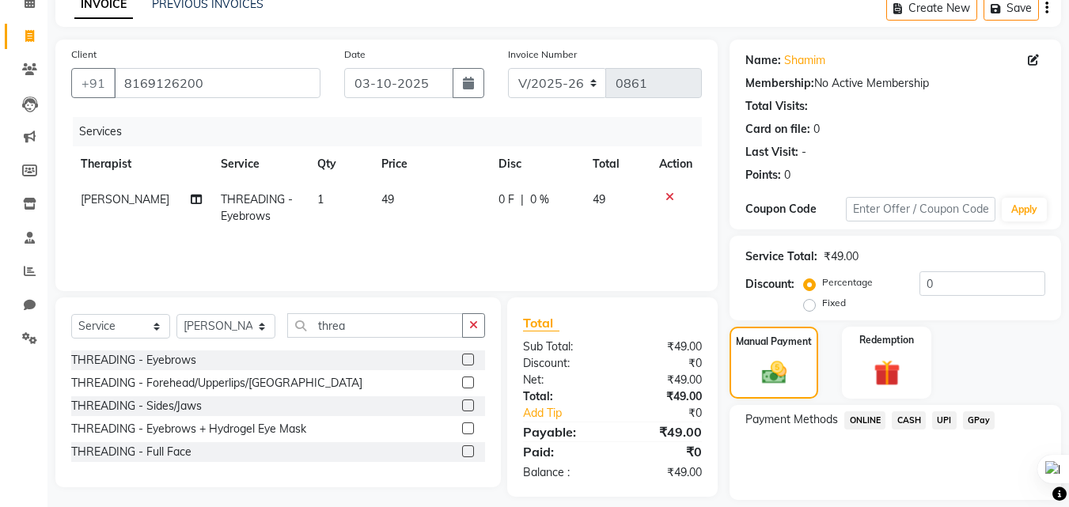
click at [913, 420] on span "CASH" at bounding box center [909, 420] width 34 height 18
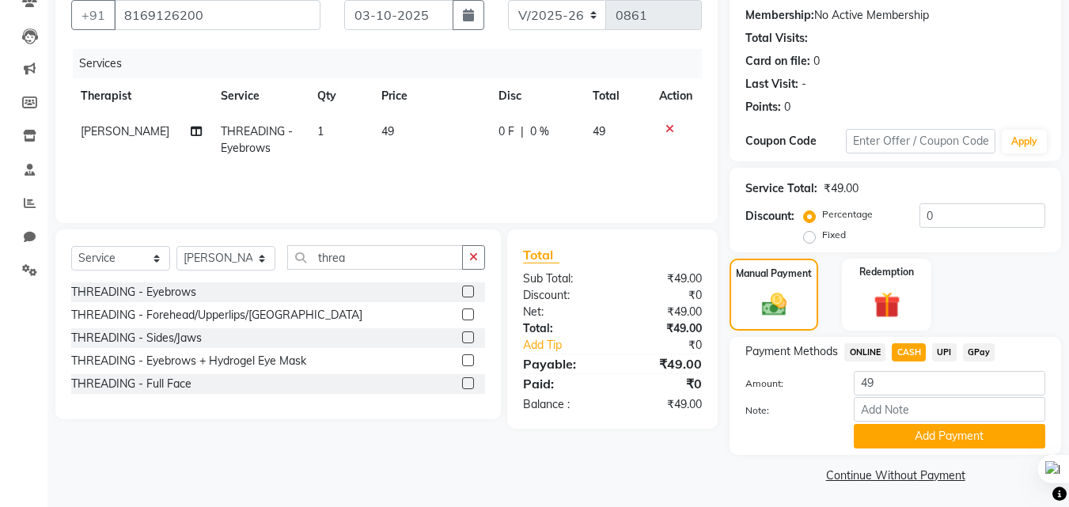
scroll to position [151, 0]
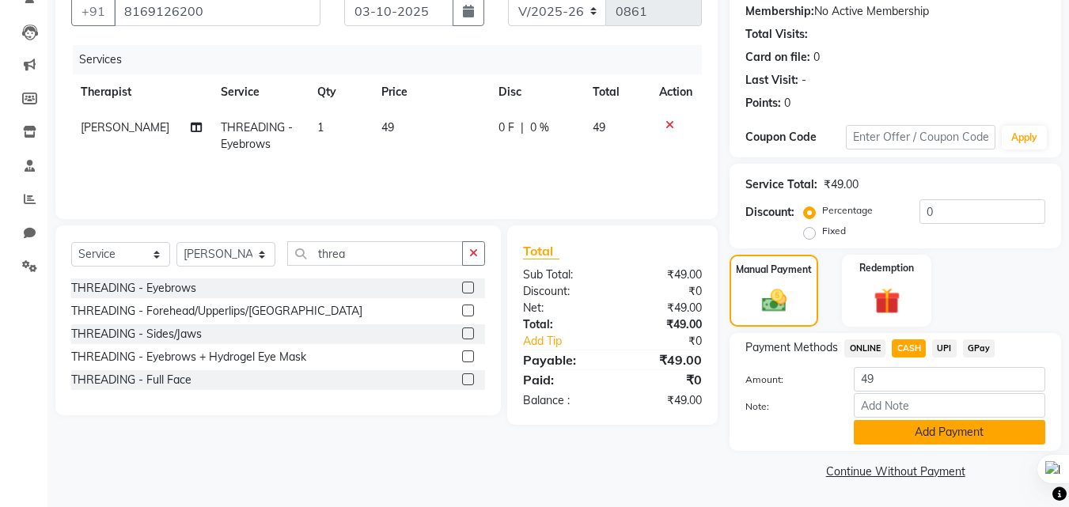
click at [933, 436] on button "Add Payment" at bounding box center [949, 432] width 191 height 25
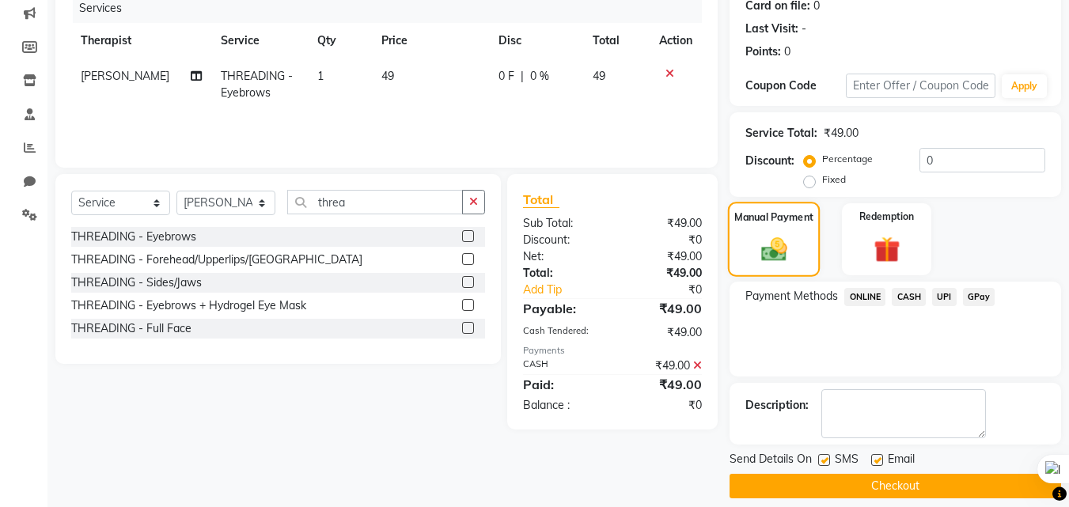
scroll to position [218, 0]
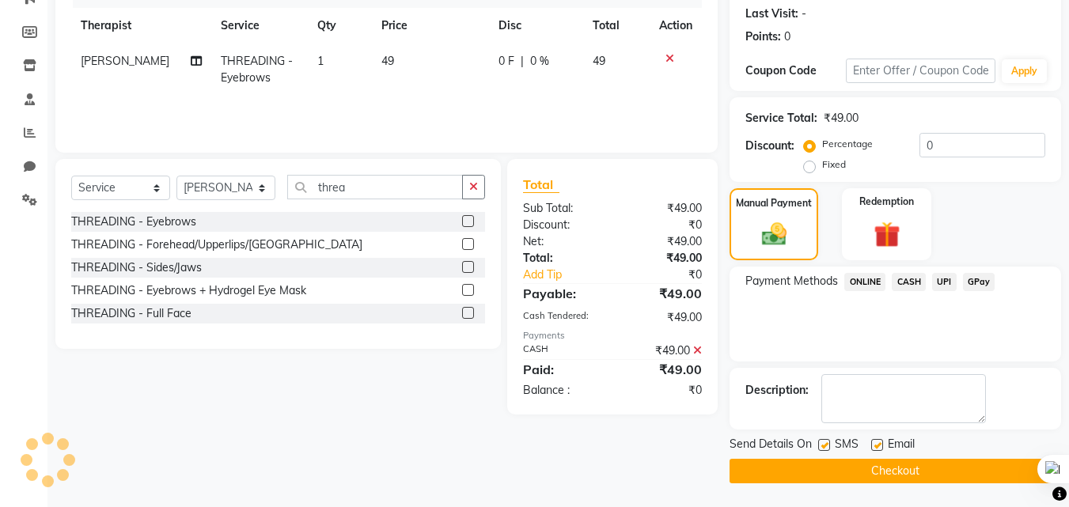
click at [891, 478] on button "Checkout" at bounding box center [894, 471] width 331 height 25
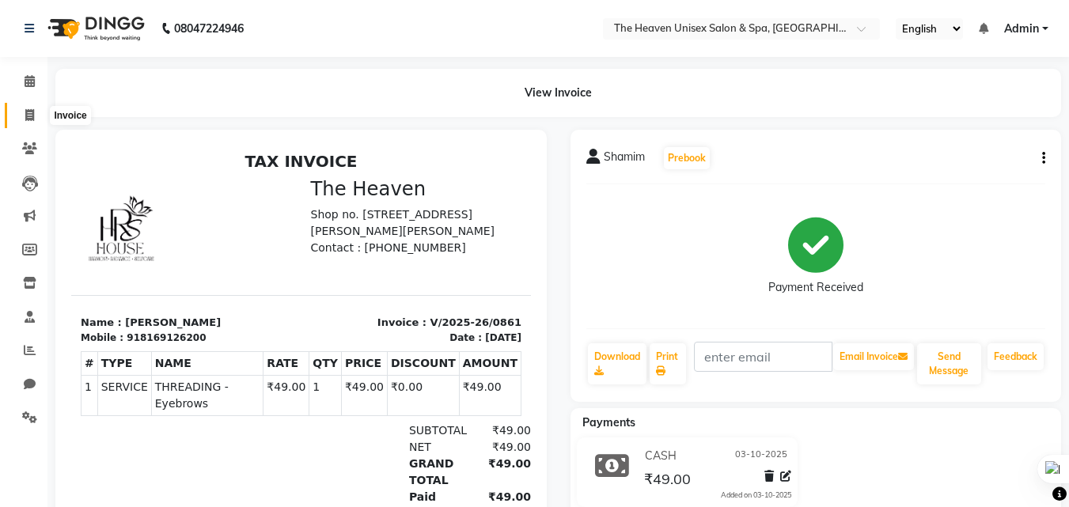
click at [21, 107] on span at bounding box center [30, 116] width 28 height 18
select select "8417"
select select "service"
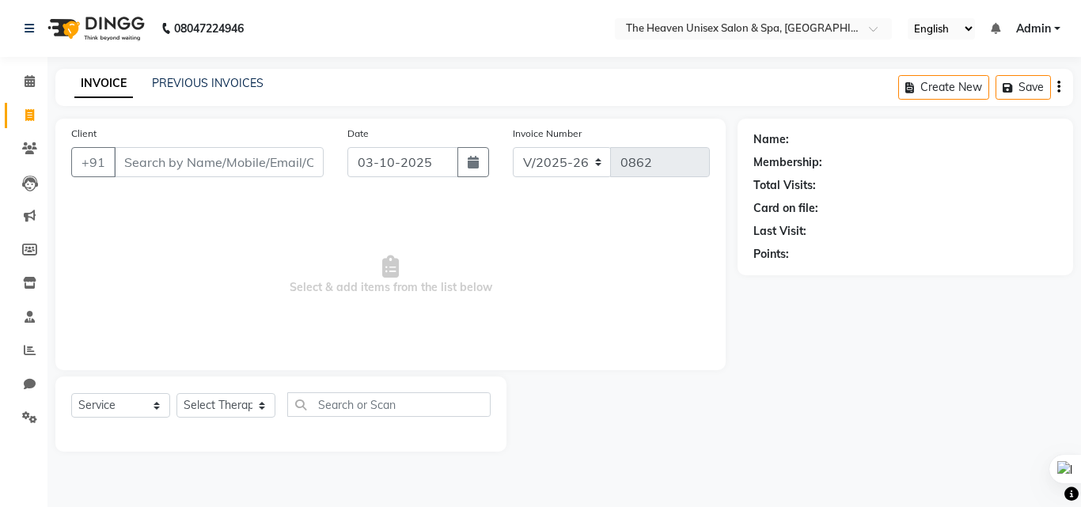
click at [199, 161] on input "Client" at bounding box center [219, 162] width 210 height 30
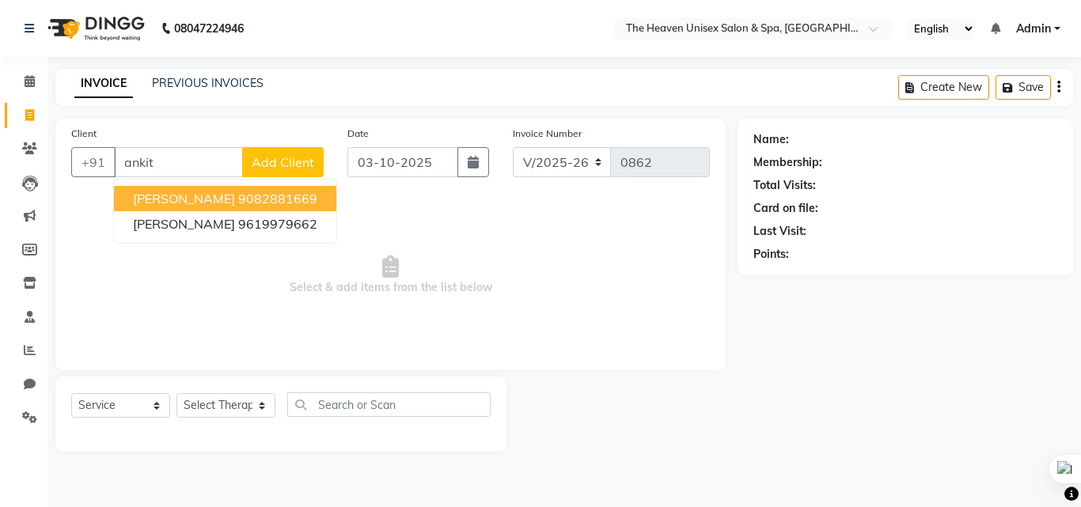
drag, startPoint x: 207, startPoint y: 198, endPoint x: 186, endPoint y: 196, distance: 21.4
click at [207, 197] on span "[PERSON_NAME]" at bounding box center [184, 199] width 102 height 16
type input "9082881669"
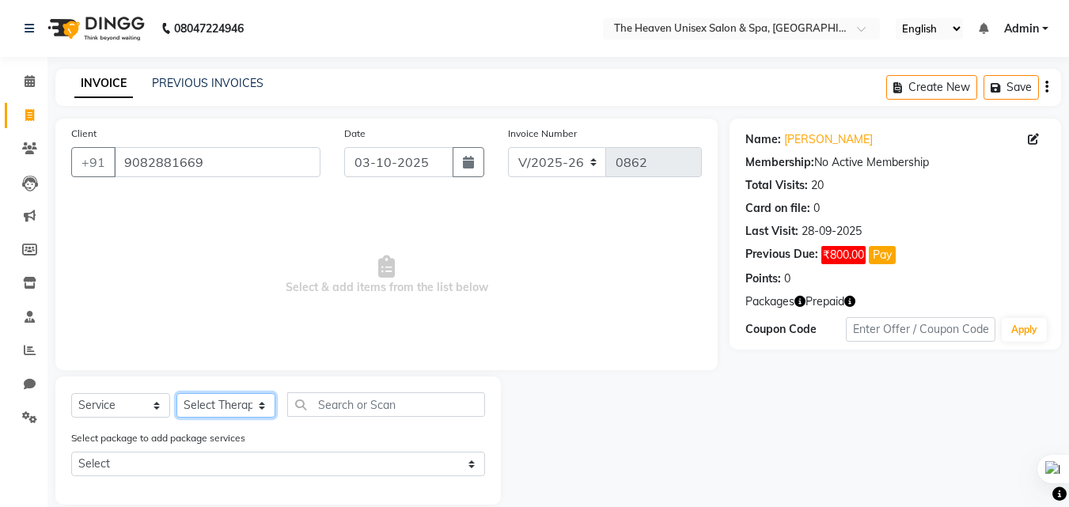
click at [236, 400] on select "Select Therapist [PERSON_NAME] [PERSON_NAME] HRS House Lucky [PERSON_NAME] [PER…" at bounding box center [225, 405] width 99 height 25
select select "82833"
click at [176, 393] on select "Select Therapist [PERSON_NAME] [PERSON_NAME] HRS House Lucky [PERSON_NAME] [PER…" at bounding box center [225, 405] width 99 height 25
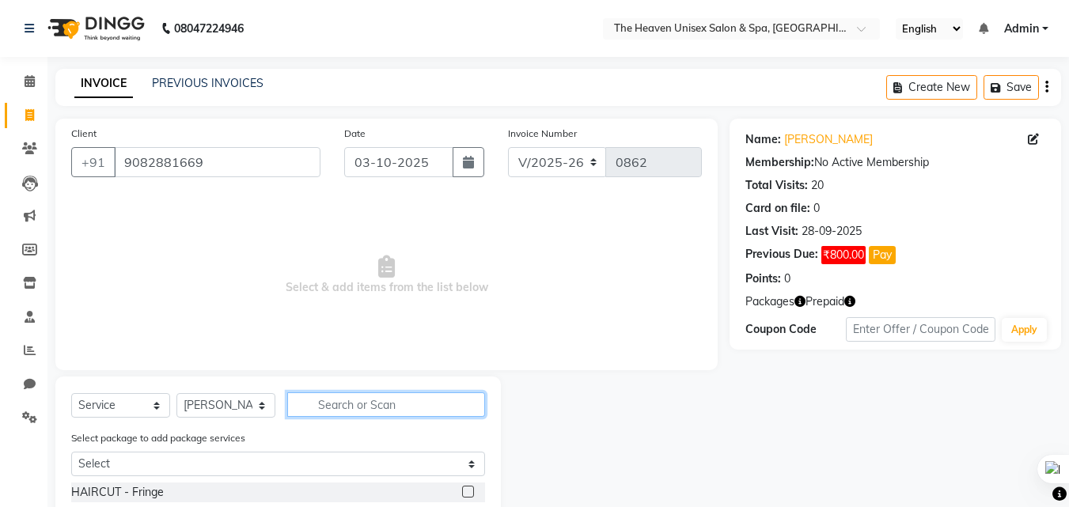
drag, startPoint x: 382, startPoint y: 406, endPoint x: 373, endPoint y: 403, distance: 9.0
click at [377, 406] on input "text" at bounding box center [386, 404] width 198 height 25
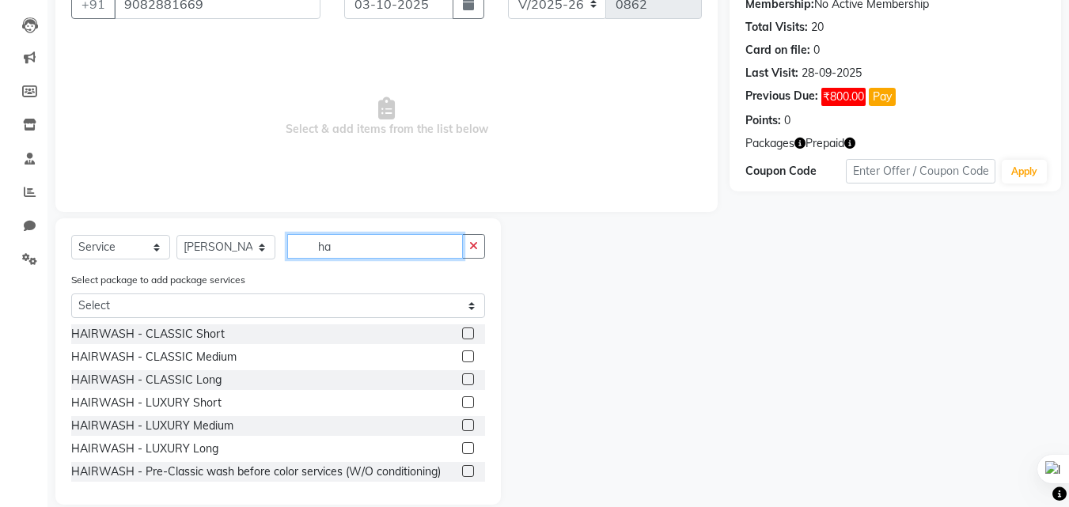
type input "h"
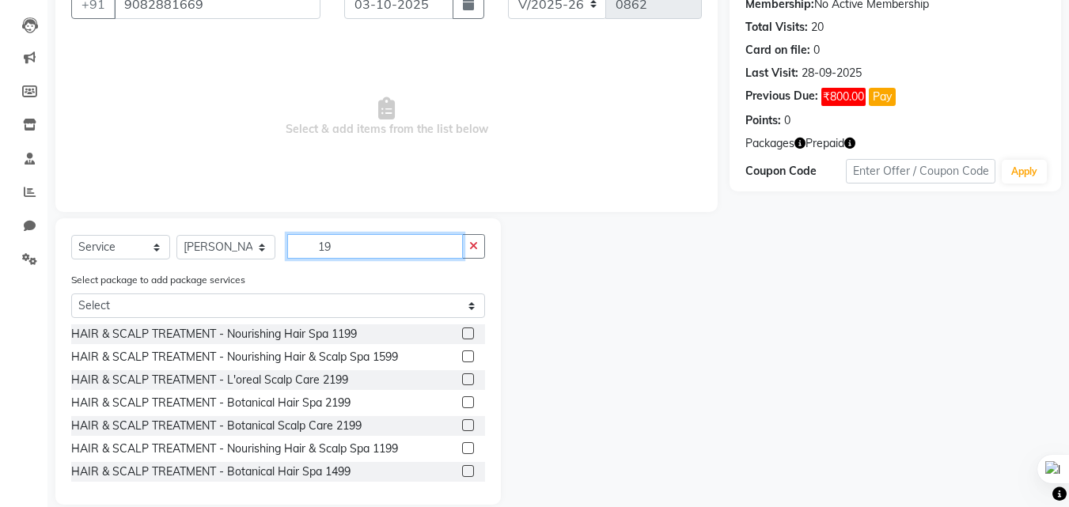
scroll to position [136, 0]
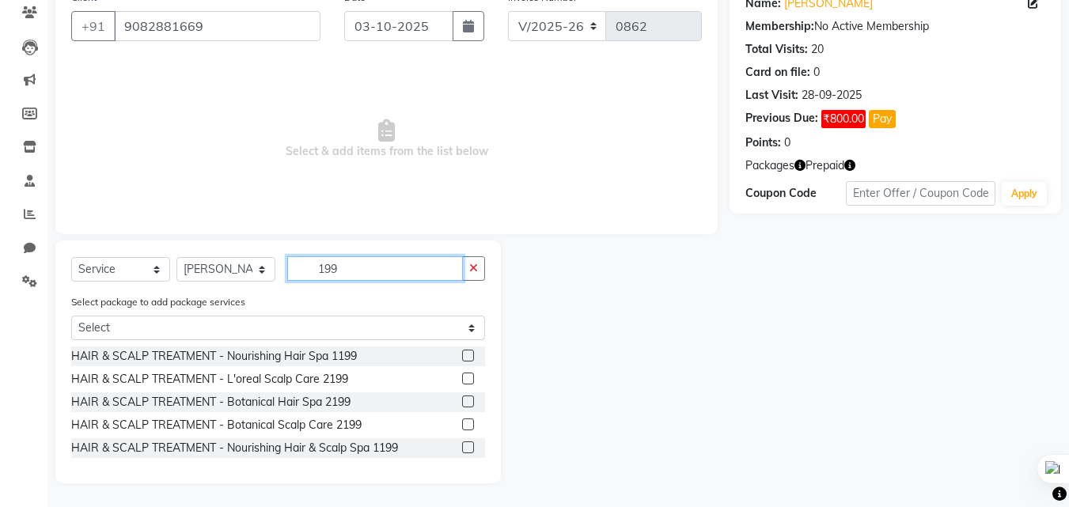
type input "199"
click at [469, 354] on label at bounding box center [468, 356] width 12 height 12
click at [469, 354] on input "checkbox" at bounding box center [467, 356] width 10 height 10
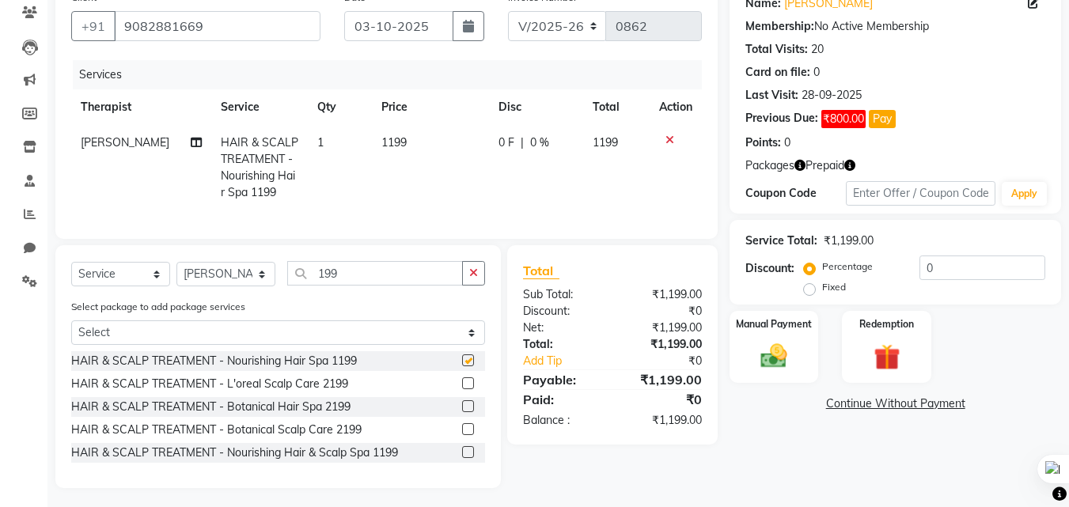
checkbox input "false"
click at [222, 286] on select "Select Therapist [PERSON_NAME] [PERSON_NAME] HRS House Lucky [PERSON_NAME] [PER…" at bounding box center [225, 274] width 99 height 25
select select "88810"
click at [176, 274] on select "Select Therapist [PERSON_NAME] [PERSON_NAME] HRS House Lucky [PERSON_NAME] [PER…" at bounding box center [225, 274] width 99 height 25
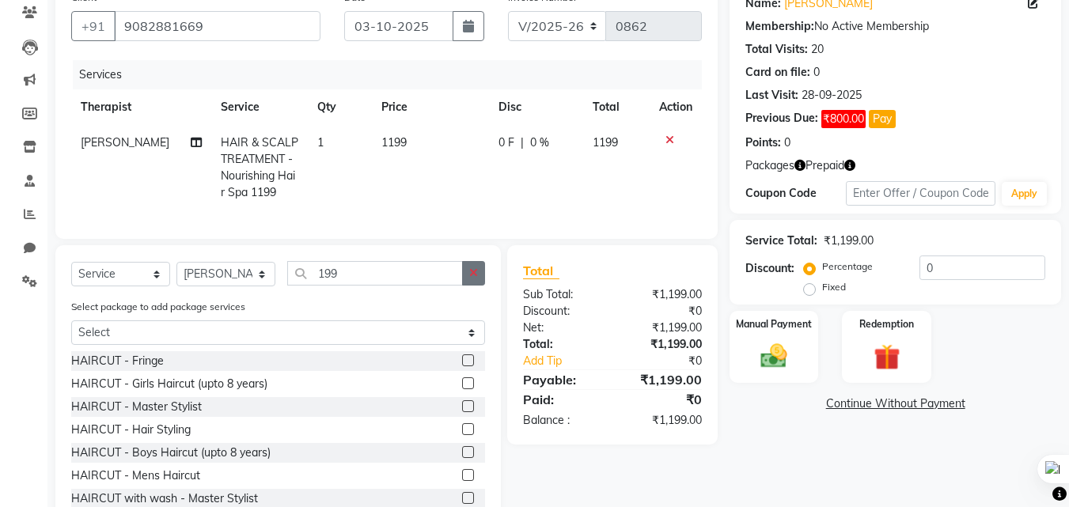
click at [475, 278] on icon "button" at bounding box center [473, 272] width 9 height 11
click at [235, 285] on select "Select Therapist [PERSON_NAME] [PERSON_NAME] HRS House Lucky [PERSON_NAME] [PER…" at bounding box center [225, 274] width 99 height 25
select select "82835"
click at [176, 274] on select "Select Therapist [PERSON_NAME] [PERSON_NAME] HRS House Lucky [PERSON_NAME] [PER…" at bounding box center [225, 274] width 99 height 25
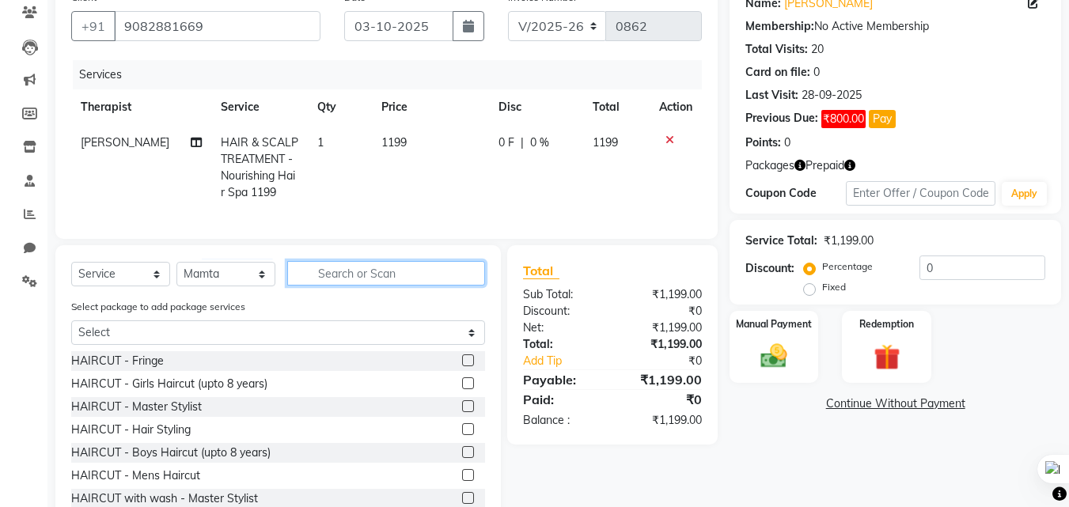
click at [377, 279] on input "text" at bounding box center [386, 273] width 198 height 25
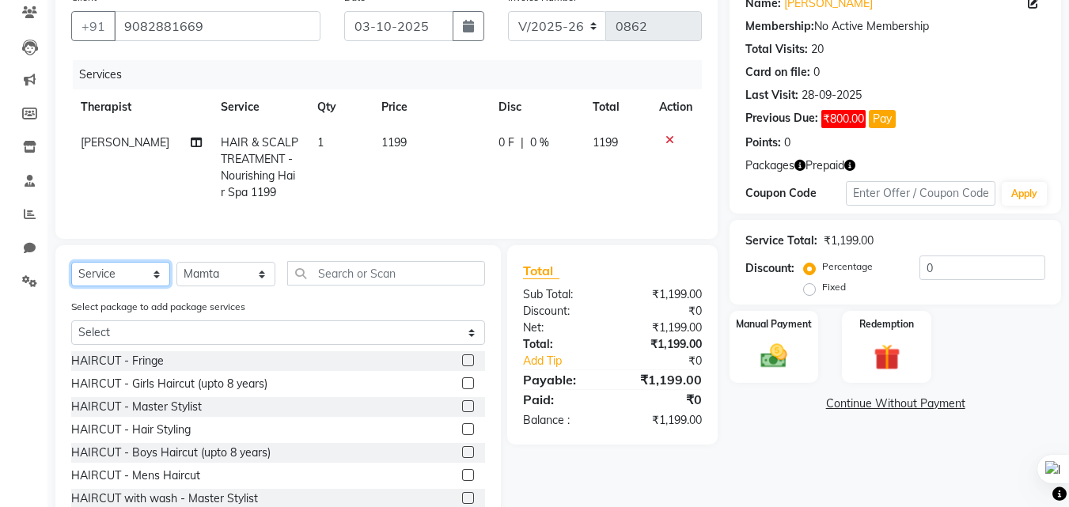
click at [128, 286] on select "Select Service Product Membership Package Voucher Prepaid Gift Card" at bounding box center [120, 274] width 99 height 25
select select "package"
click at [71, 274] on select "Select Service Product Membership Package Voucher Prepaid Gift Card" at bounding box center [120, 274] width 99 height 25
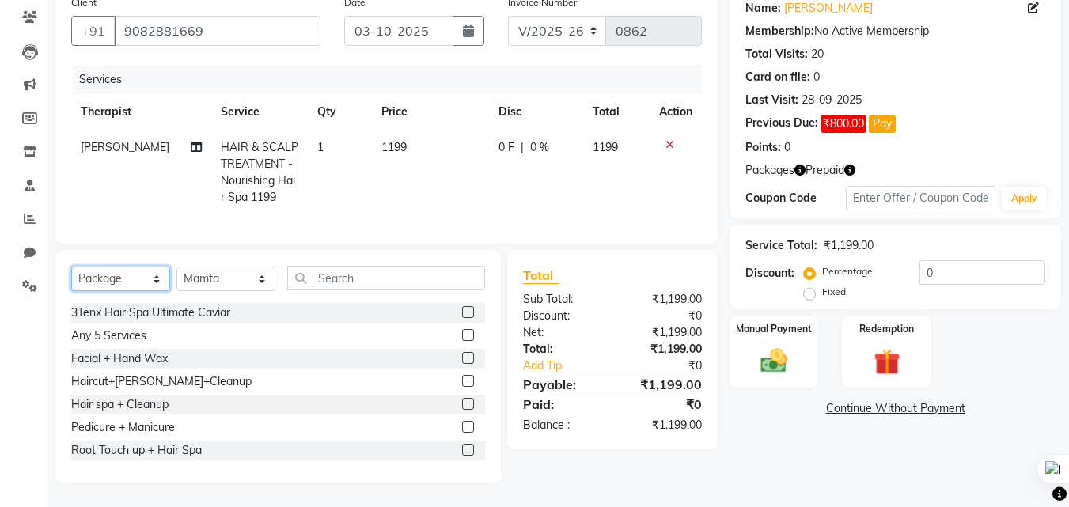
scroll to position [2, 0]
click at [462, 430] on label at bounding box center [468, 424] width 12 height 12
click at [462, 430] on input "checkbox" at bounding box center [467, 425] width 10 height 10
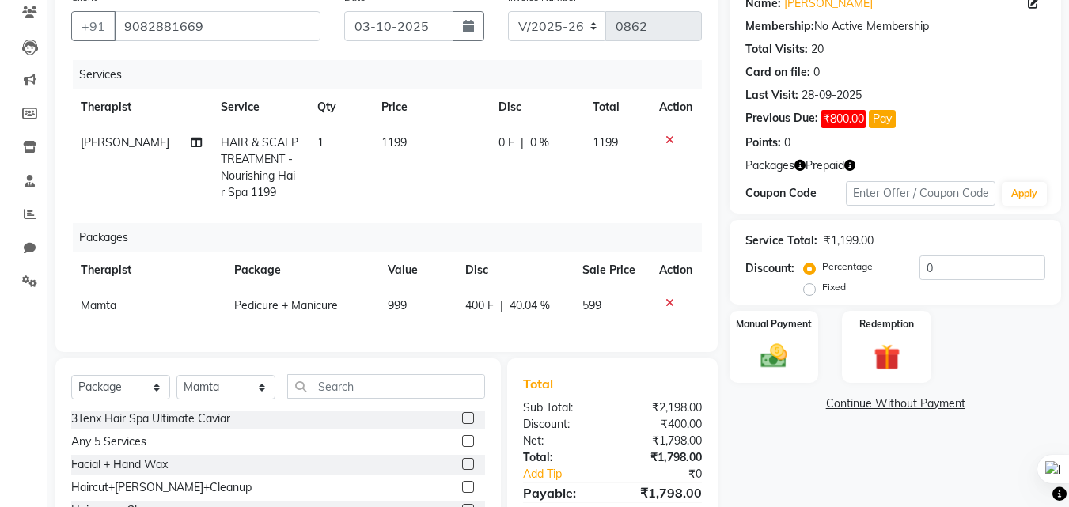
checkbox input "false"
click at [880, 358] on img at bounding box center [886, 357] width 44 height 34
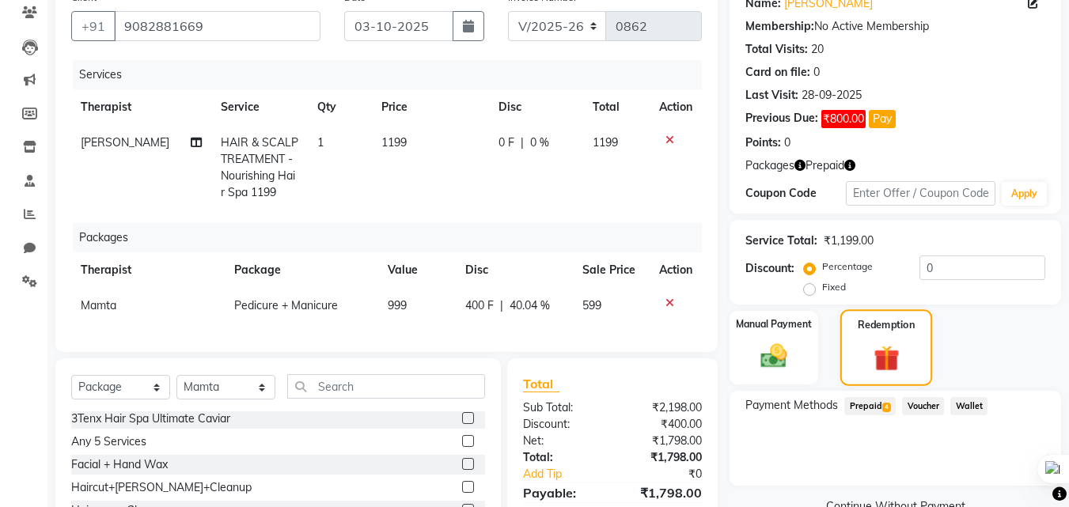
scroll to position [256, 0]
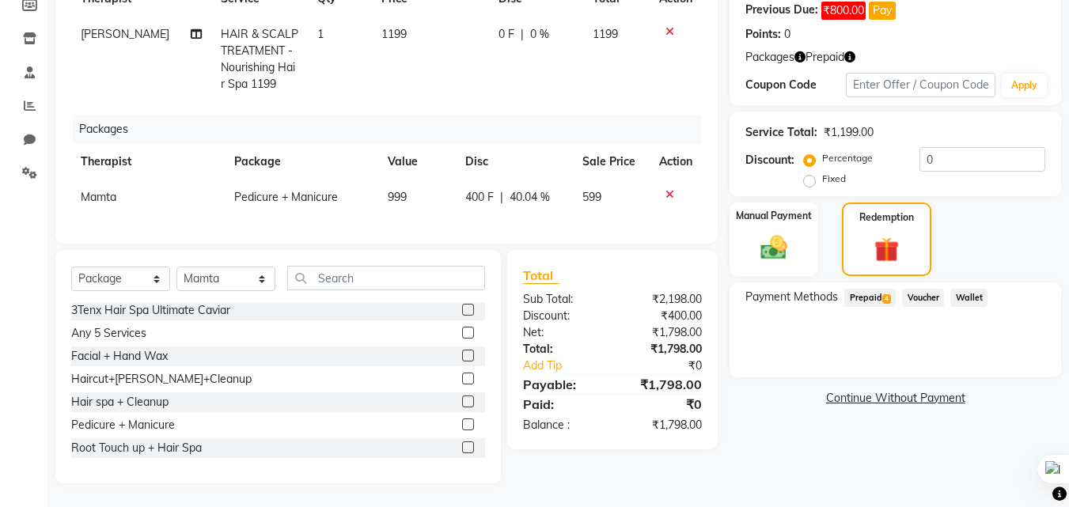
click at [872, 289] on span "Prepaid 4" at bounding box center [869, 298] width 51 height 18
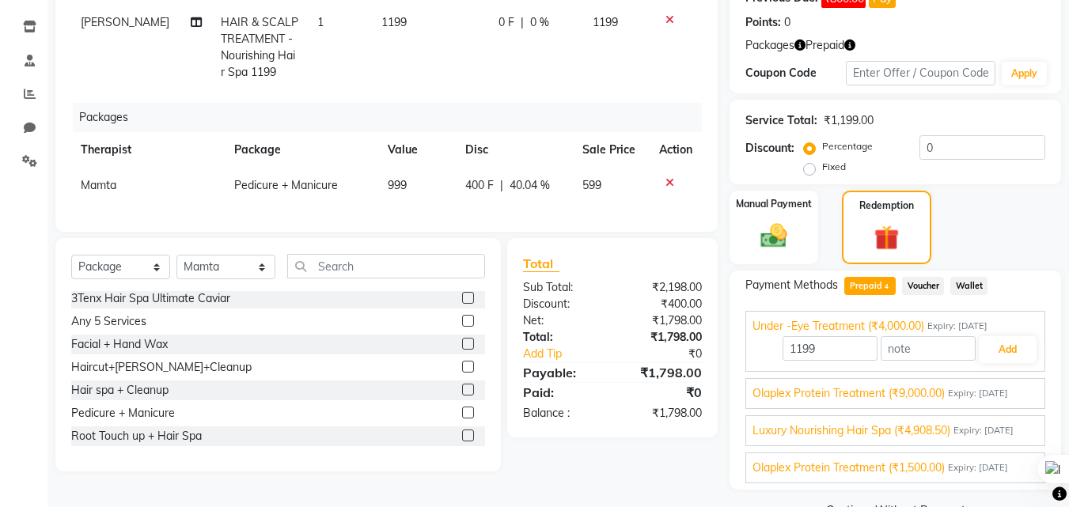
scroll to position [47, 0]
click at [798, 422] on span "Luxury Nourishing Hair Spa (₹4,908.50)" at bounding box center [851, 430] width 198 height 17
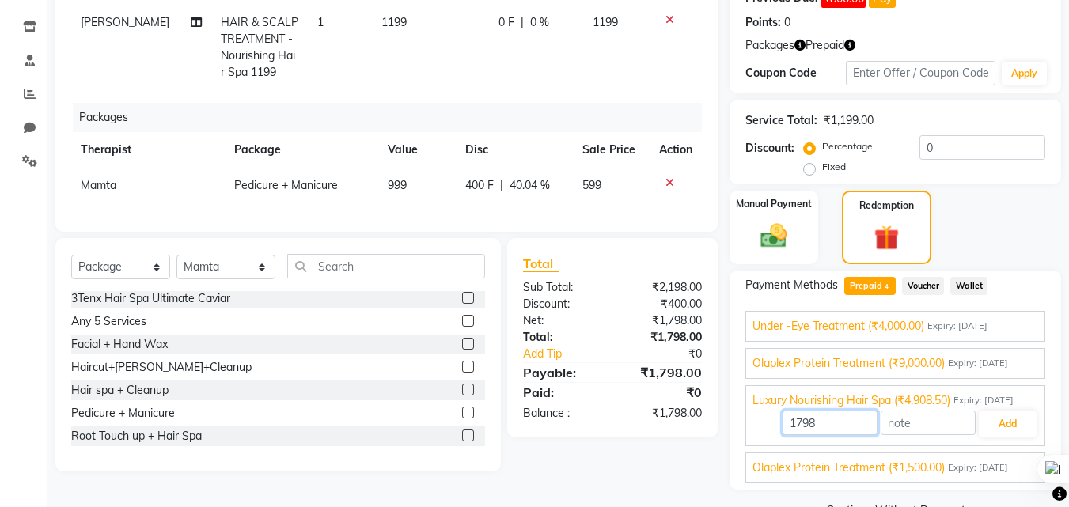
click at [823, 411] on input "1798" at bounding box center [829, 423] width 95 height 25
type input "1"
type input "1199"
click at [1005, 411] on button "Add" at bounding box center [1008, 424] width 58 height 27
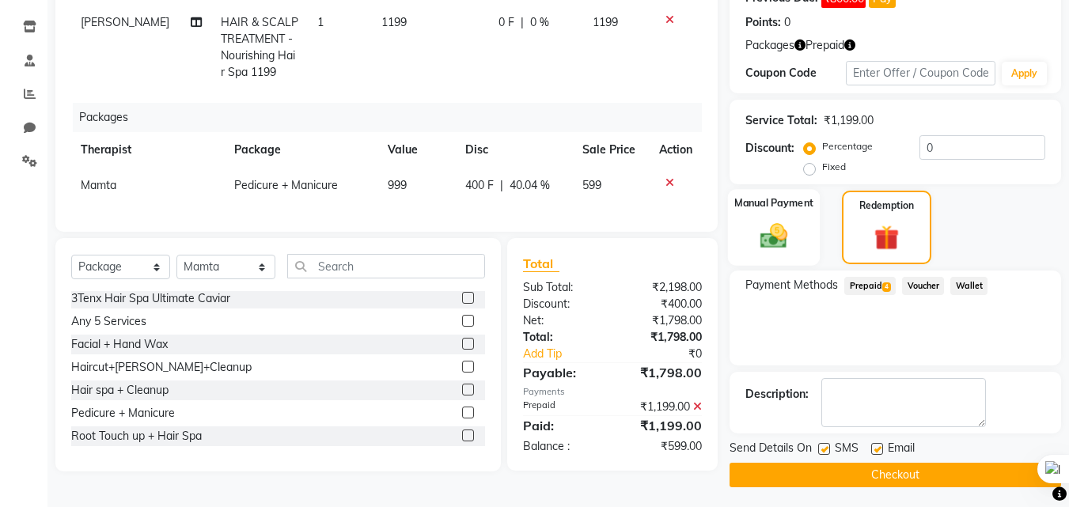
click at [767, 240] on img at bounding box center [774, 236] width 44 height 32
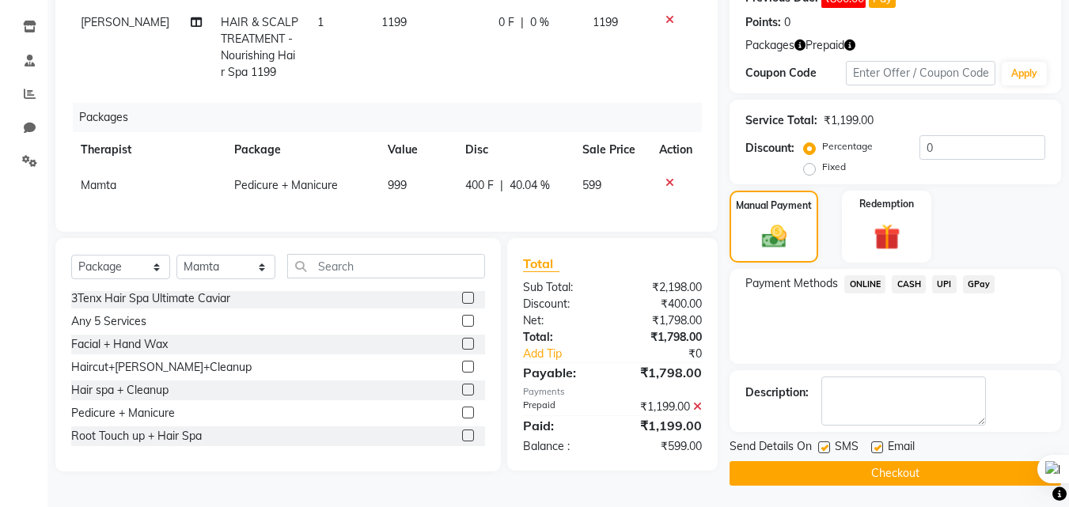
click at [980, 279] on span "GPay" at bounding box center [979, 284] width 32 height 18
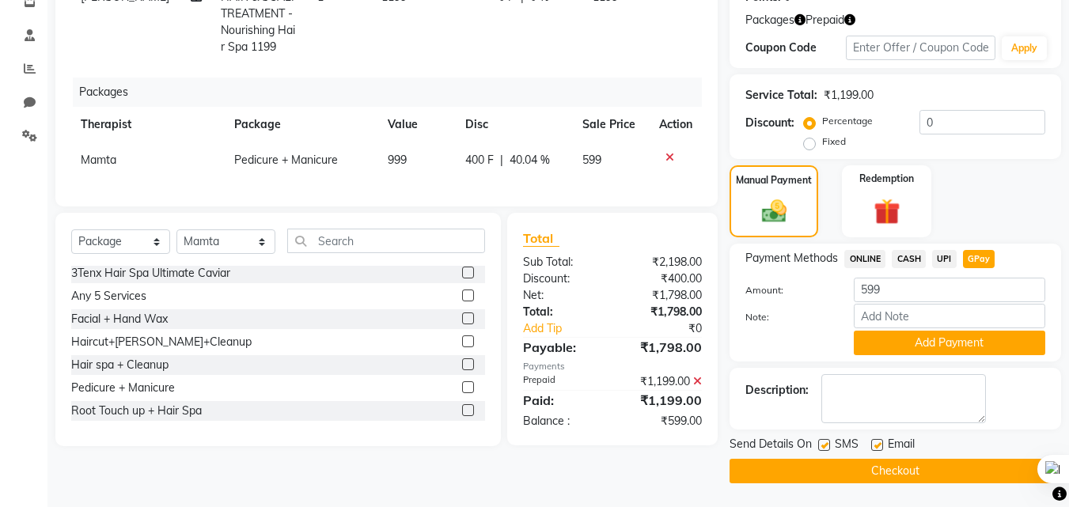
click at [924, 350] on button "Add Payment" at bounding box center [949, 343] width 191 height 25
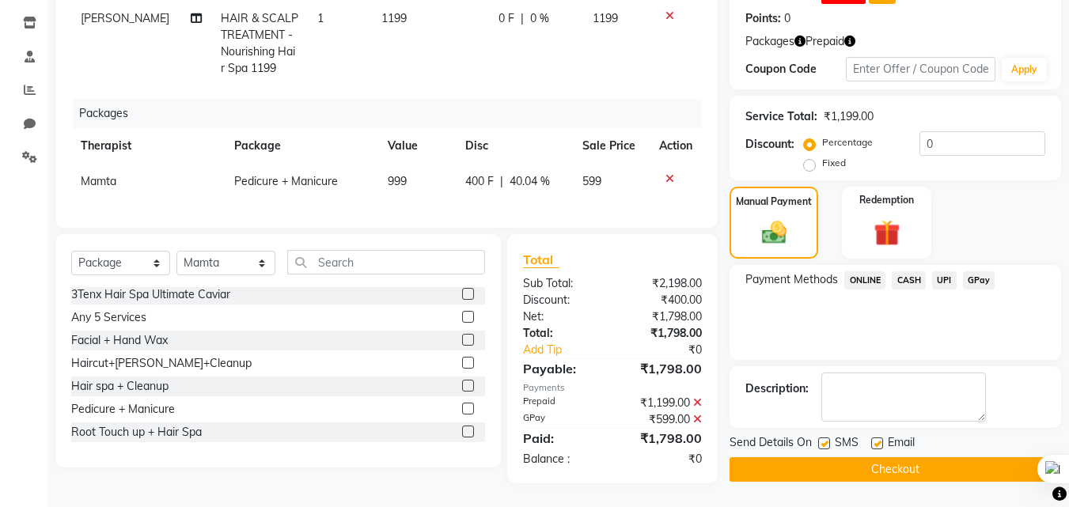
scroll to position [272, 0]
click at [904, 457] on button "Checkout" at bounding box center [894, 469] width 331 height 25
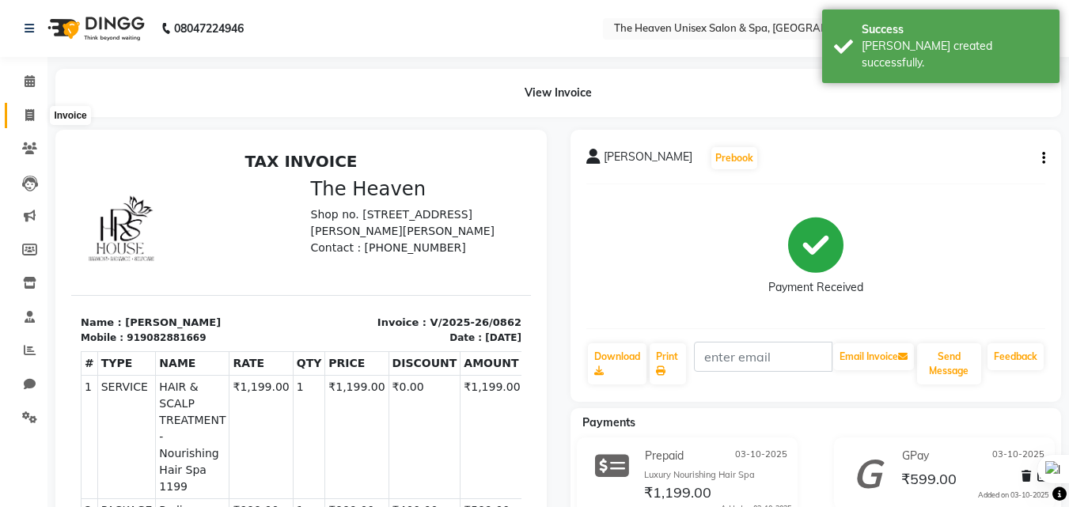
click at [22, 117] on span at bounding box center [30, 116] width 28 height 18
select select "8417"
select select "service"
